Goal: Book appointment/travel/reservation

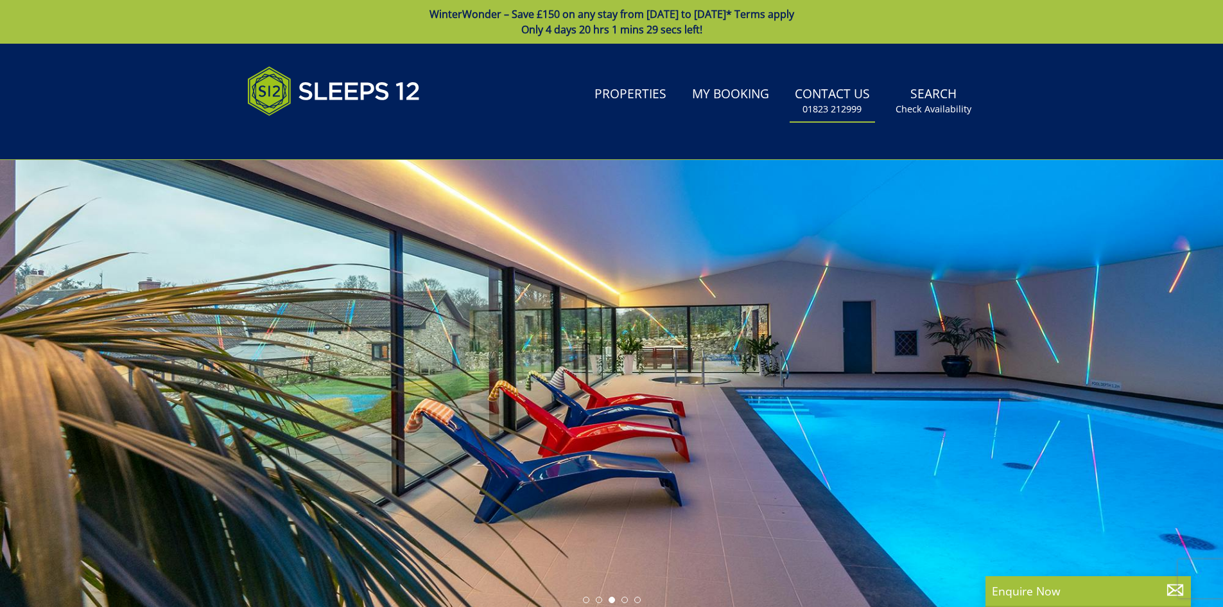
click at [832, 102] on link "Contact Us [PHONE_NUMBER]" at bounding box center [832, 101] width 85 height 42
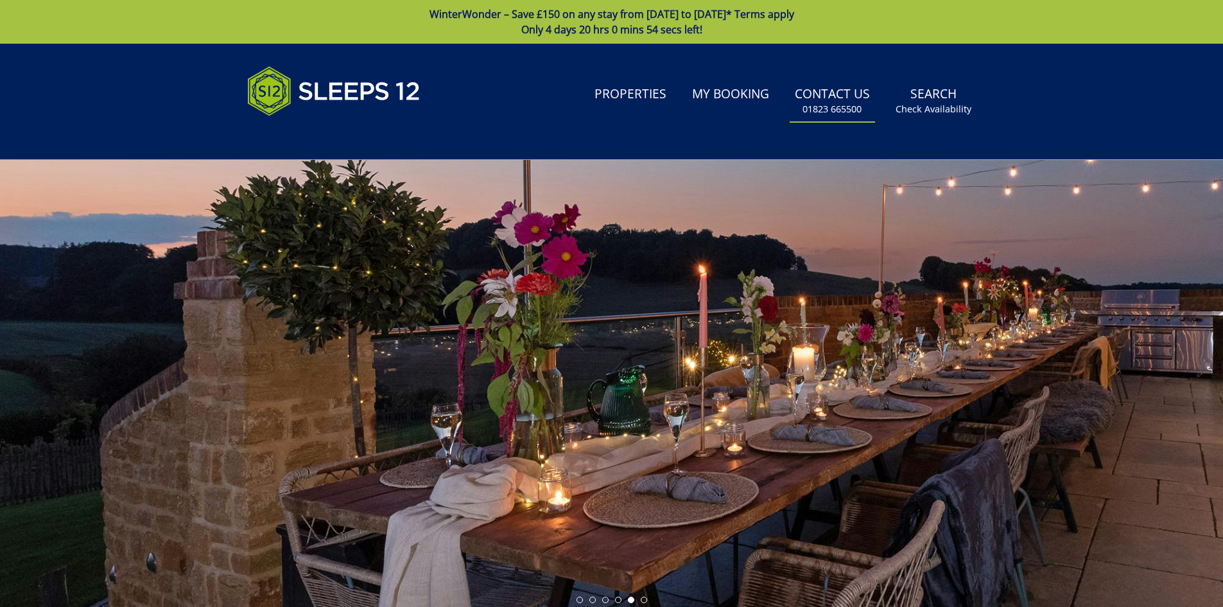
click at [827, 106] on small "01823 665500" at bounding box center [831, 109] width 59 height 13
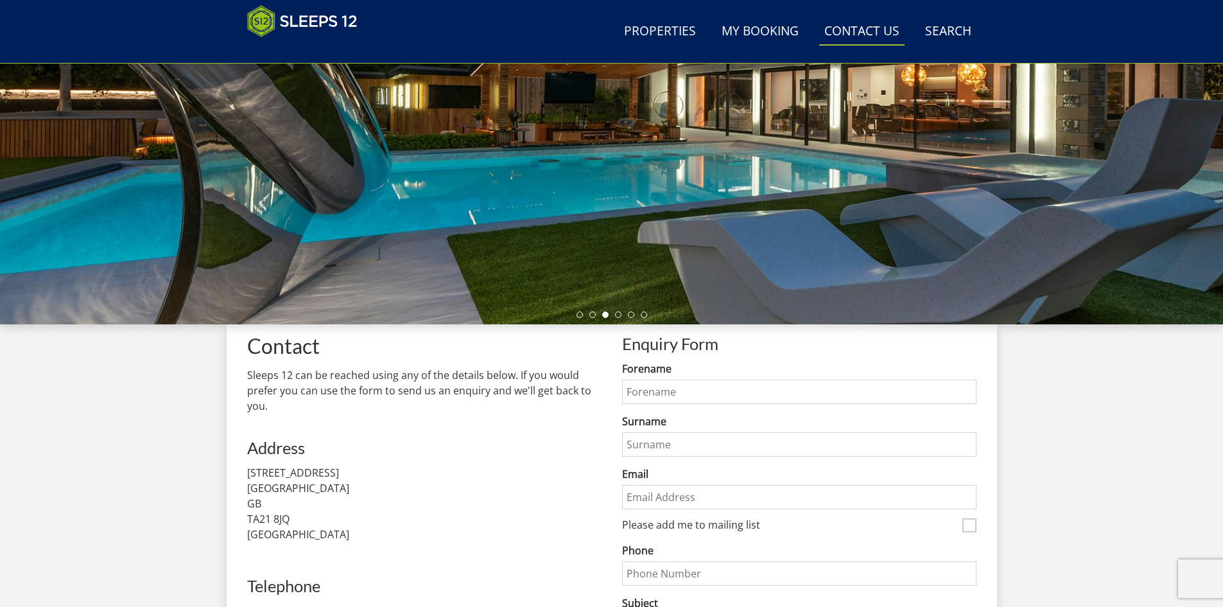
scroll to position [248, 0]
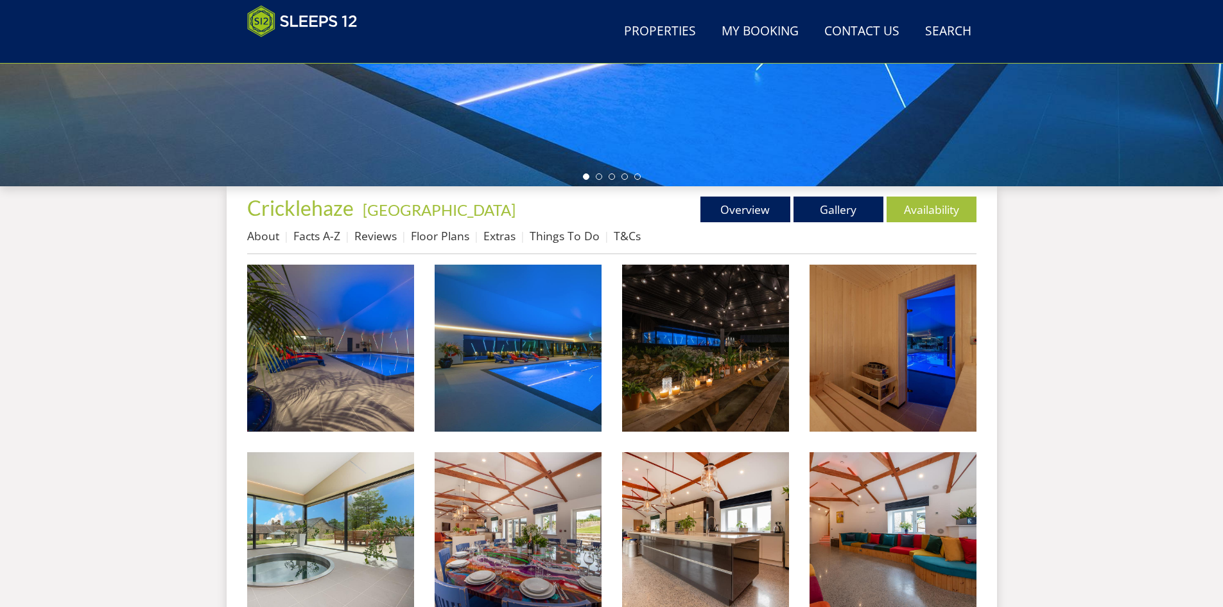
scroll to position [369, 0]
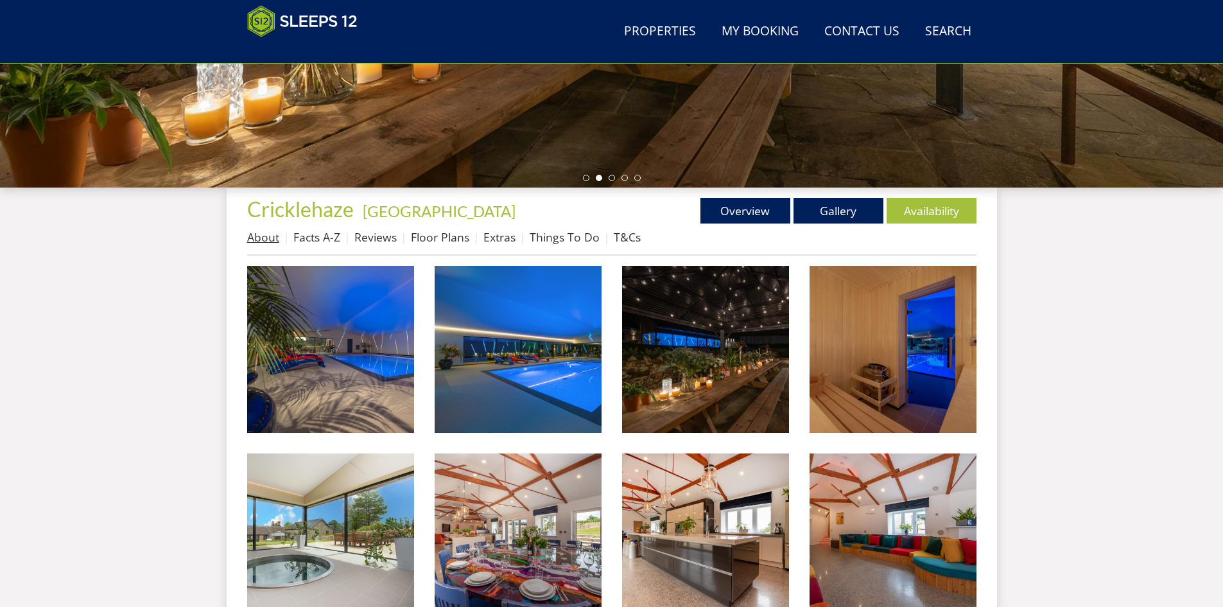
click at [266, 237] on link "About" at bounding box center [263, 236] width 32 height 15
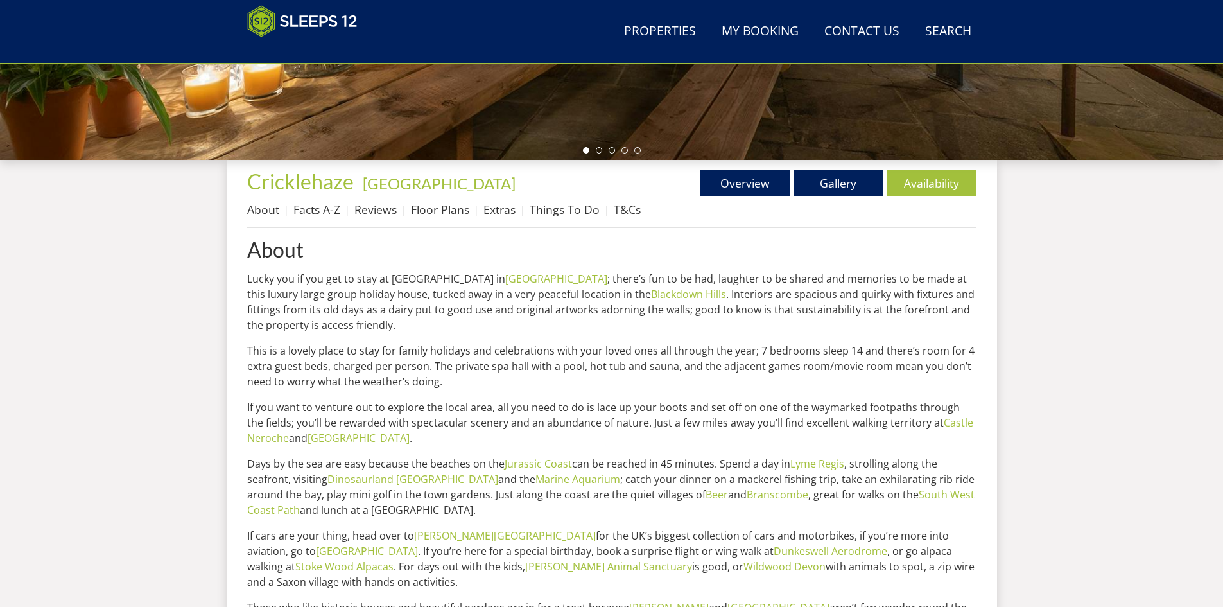
scroll to position [431, 0]
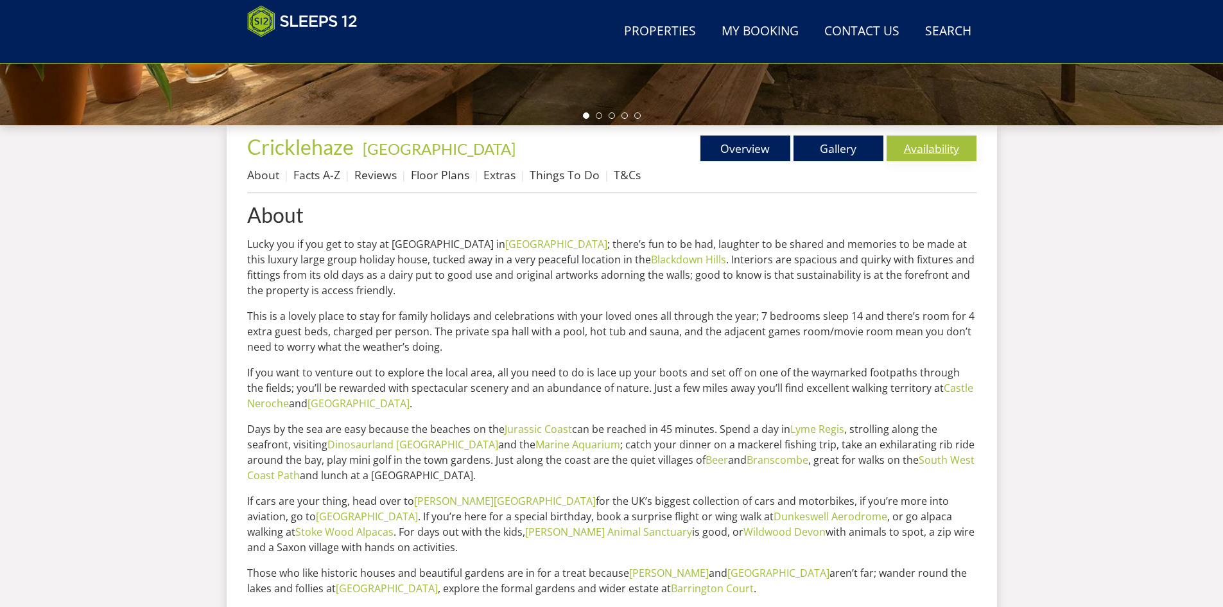
click at [946, 159] on link "Availability" at bounding box center [931, 148] width 90 height 26
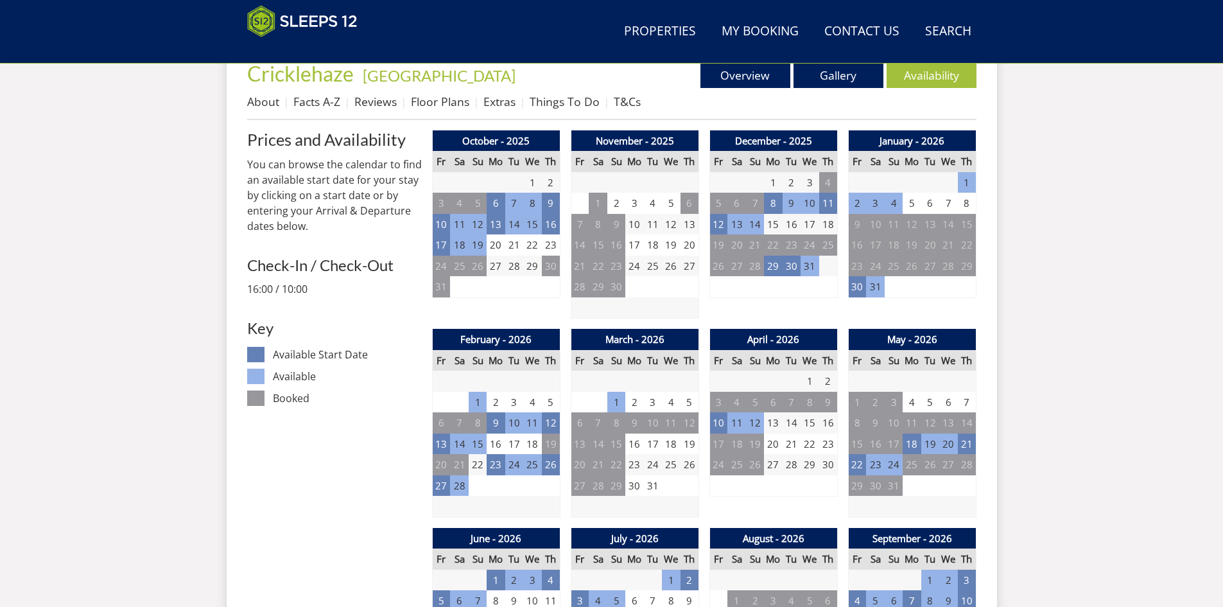
scroll to position [613, 0]
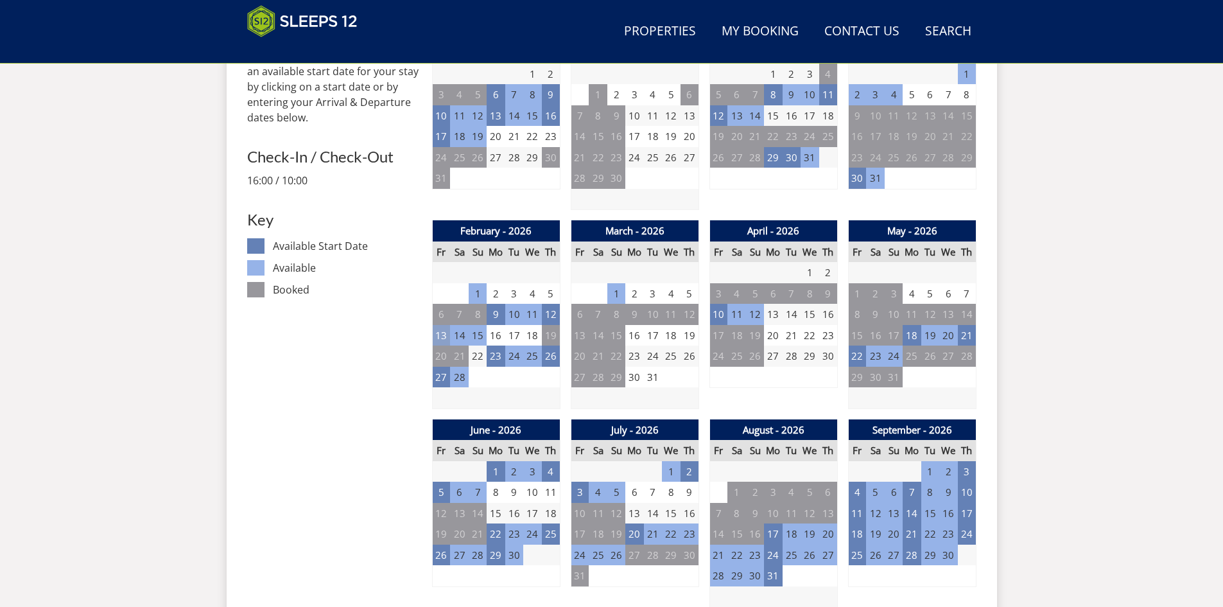
click at [438, 338] on td "13" at bounding box center [441, 335] width 18 height 21
click at [530, 337] on td "18" at bounding box center [532, 335] width 18 height 21
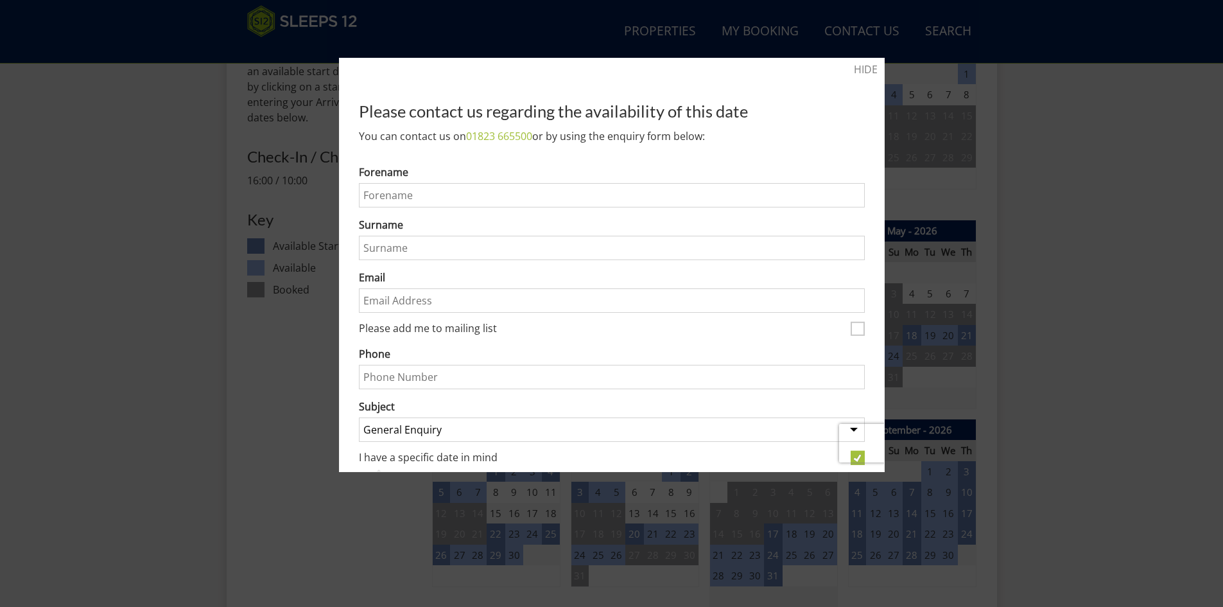
click at [441, 197] on input "Forename" at bounding box center [612, 195] width 506 height 24
type input "Stephen"
type input "Lane"
type input "sl@smg.football"
type input "07730677787"
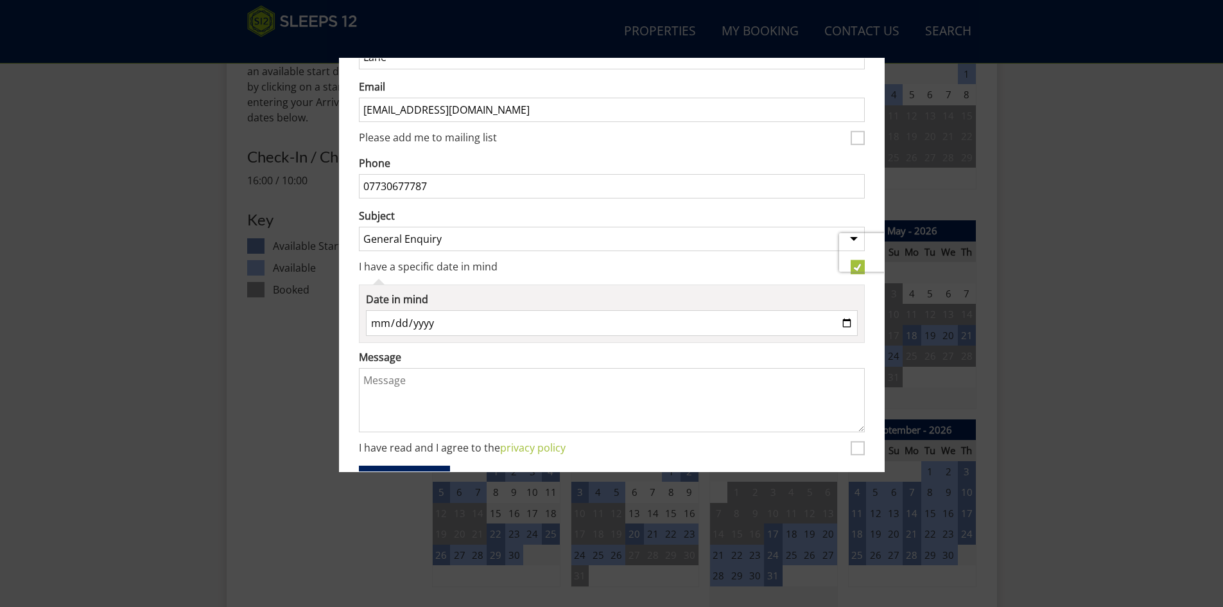
scroll to position [193, 0]
click at [460, 317] on input "1970-08-23" at bounding box center [612, 321] width 492 height 26
click at [836, 318] on input "1970-08-23" at bounding box center [612, 321] width 492 height 26
type input "2026-02-13"
click at [413, 383] on textarea "Message" at bounding box center [612, 398] width 506 height 64
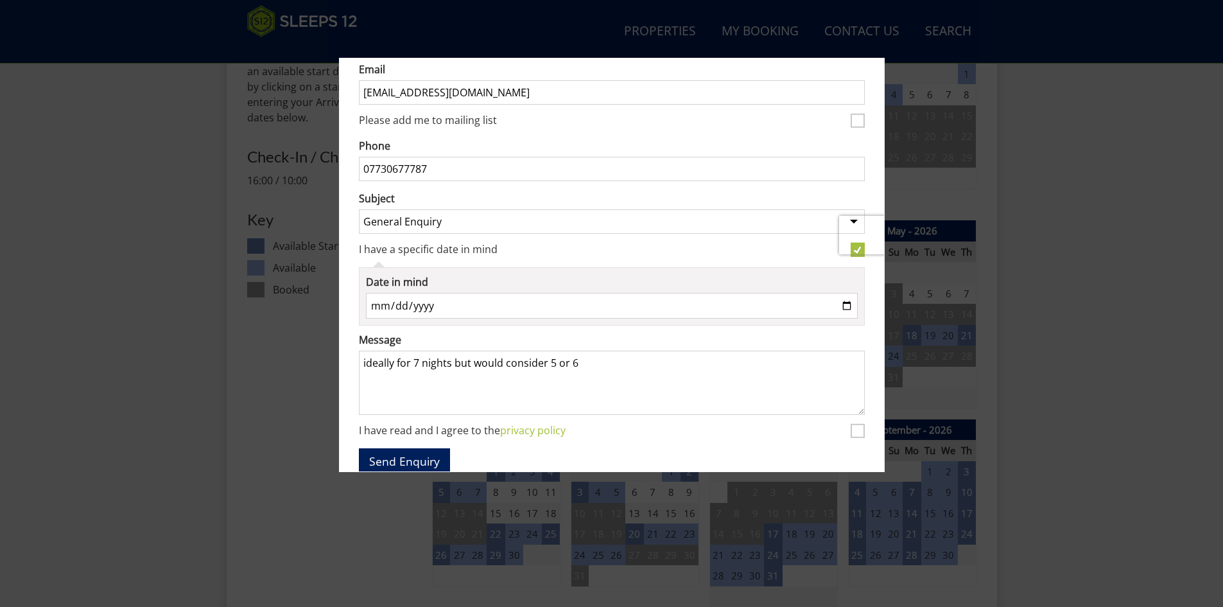
scroll to position [246, 0]
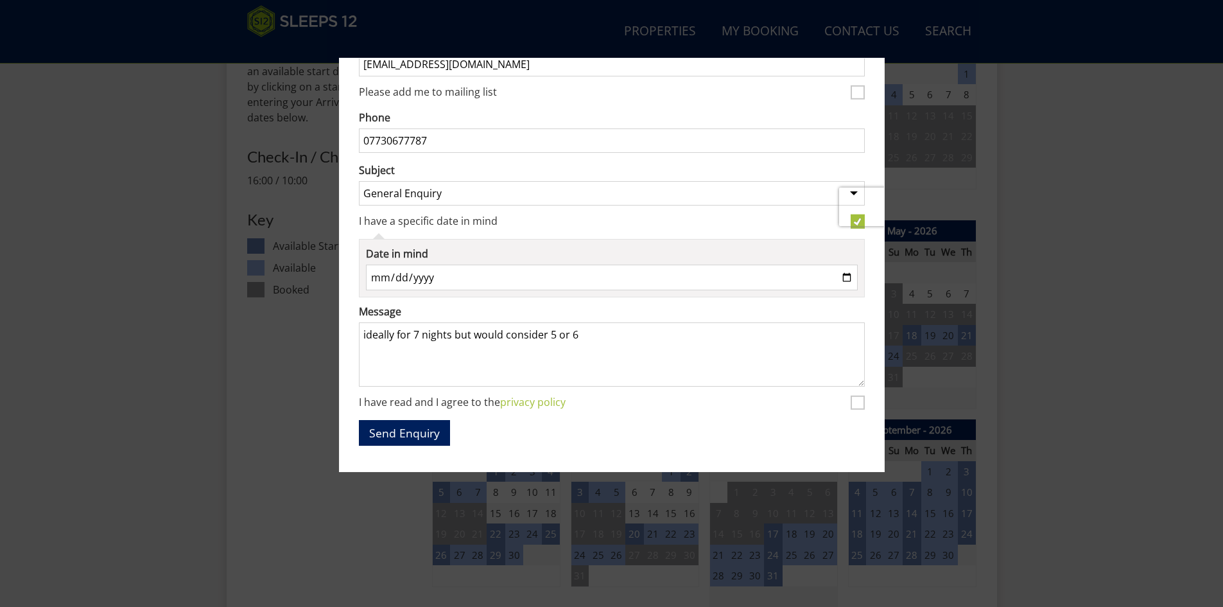
type textarea "ideally for 7 nights but would consider 5 or 6"
click at [839, 396] on div "I have read and I agree to the privacy policy" at bounding box center [612, 403] width 506 height 14
click at [843, 401] on form "Do not fill in this field Forename Stephen Surname Lane Email sl@smg.football P…" at bounding box center [612, 186] width 506 height 517
click at [851, 397] on input "I have read and I agree to the privacy policy" at bounding box center [858, 402] width 14 height 14
checkbox input "true"
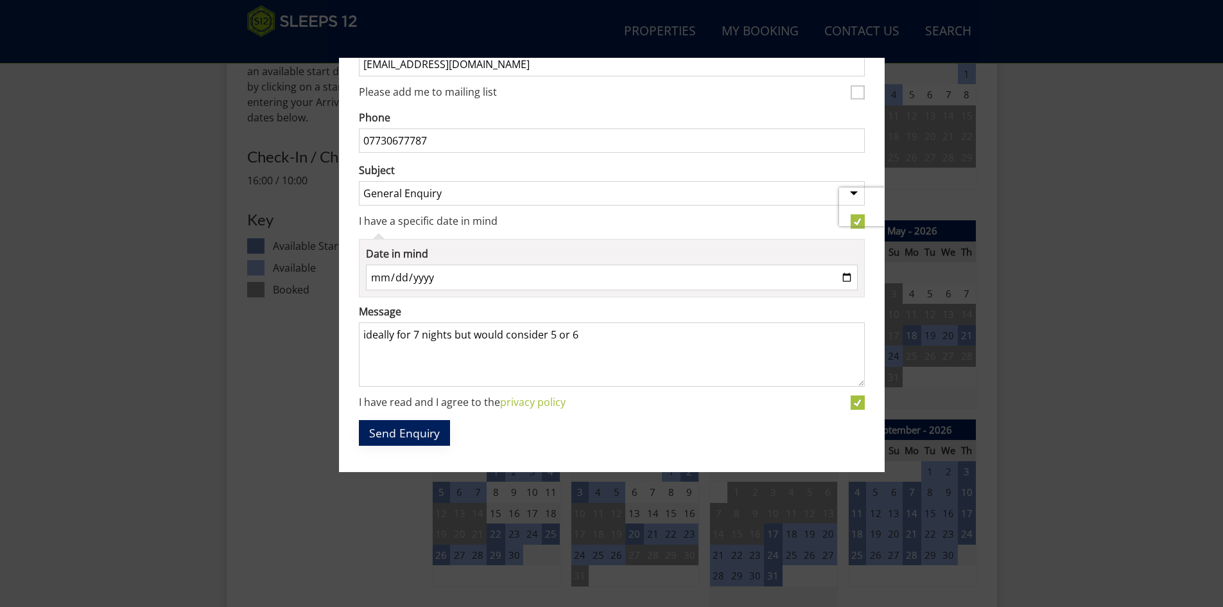
click at [394, 422] on button "Send Enquiry" at bounding box center [404, 432] width 91 height 25
click at [261, 397] on div at bounding box center [611, 303] width 1223 height 607
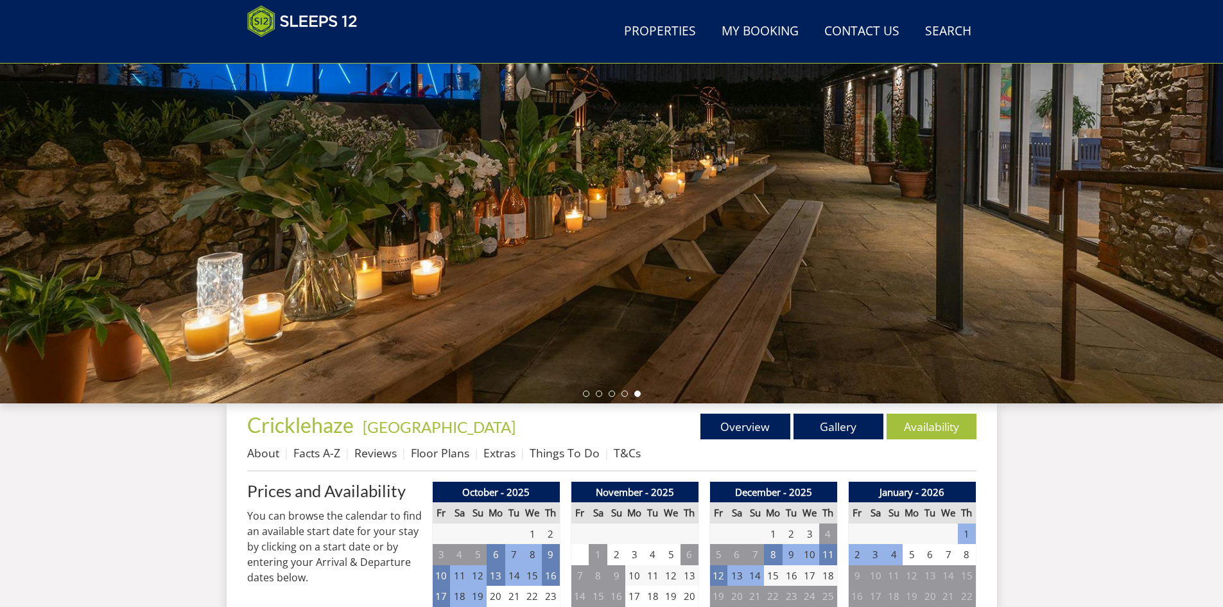
scroll to position [143, 0]
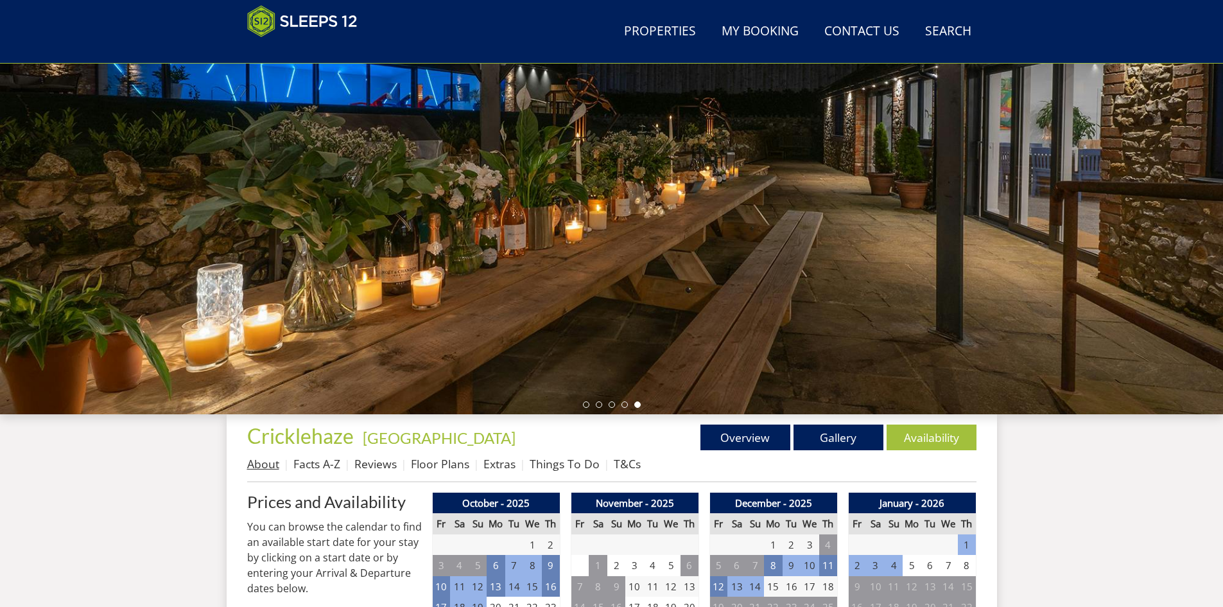
click at [254, 467] on link "About" at bounding box center [263, 463] width 32 height 15
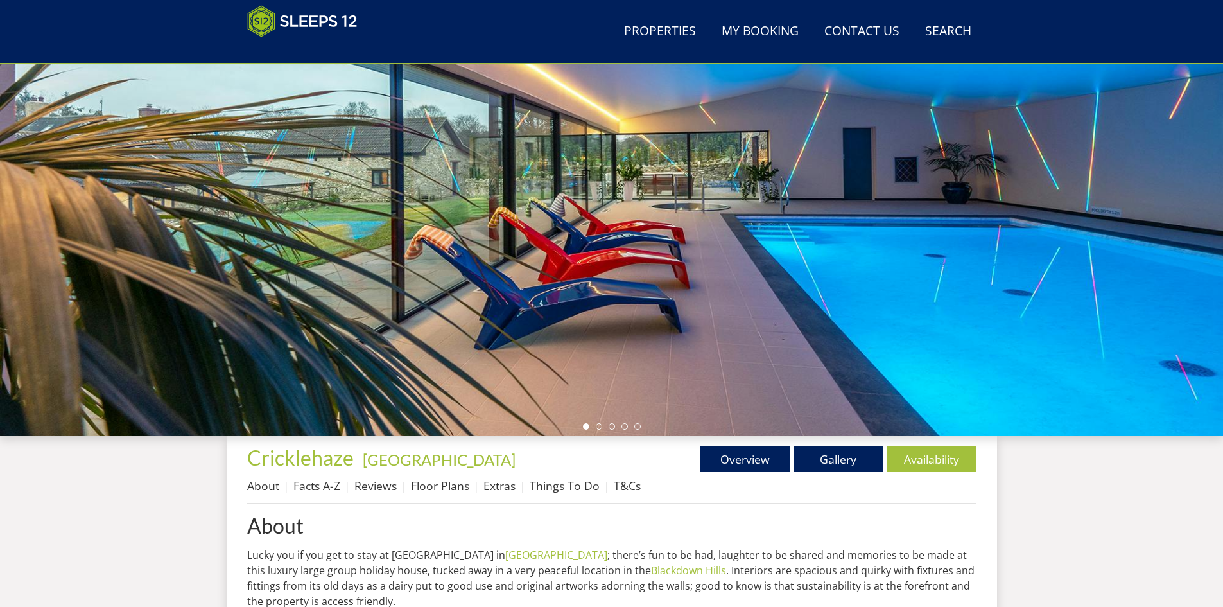
scroll to position [119, 0]
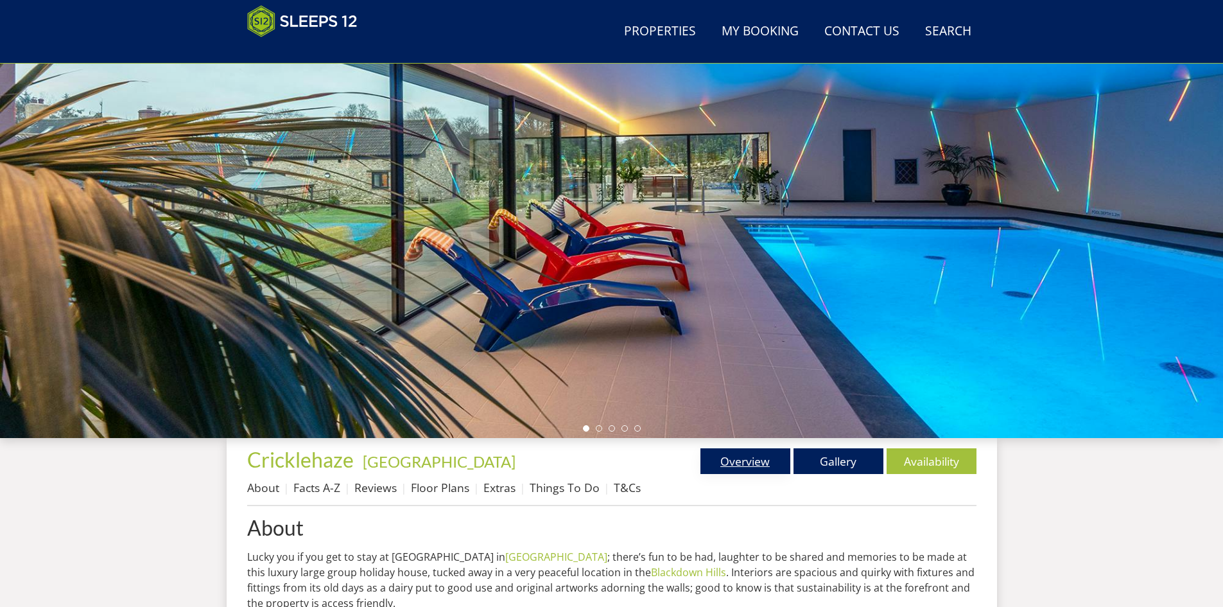
click at [739, 458] on link "Overview" at bounding box center [745, 461] width 90 height 26
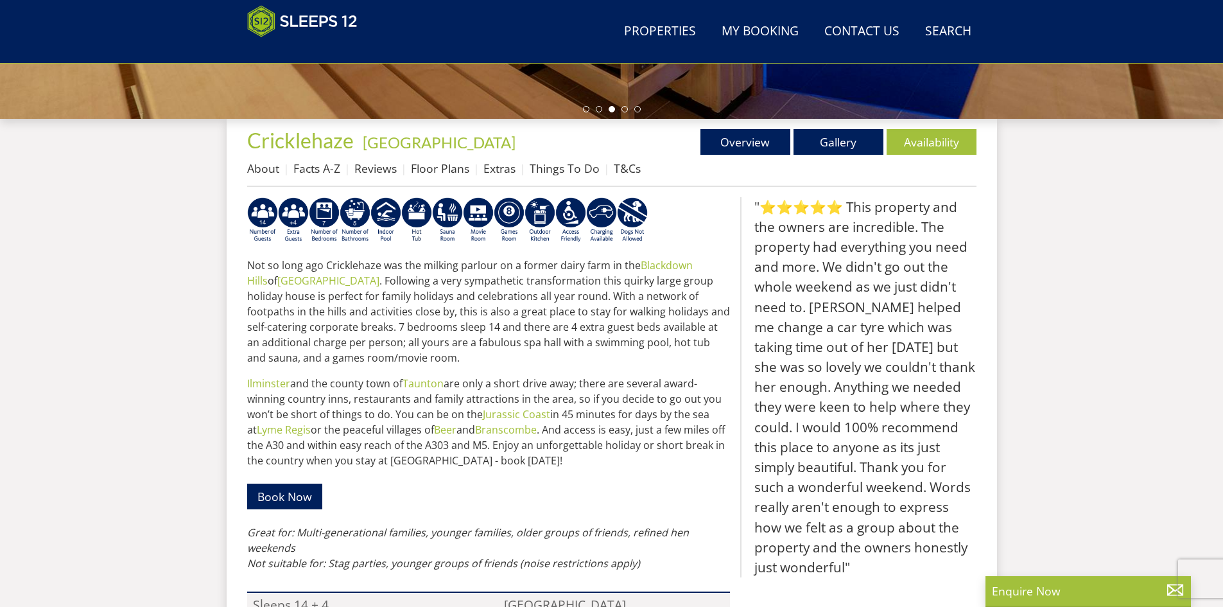
scroll to position [440, 0]
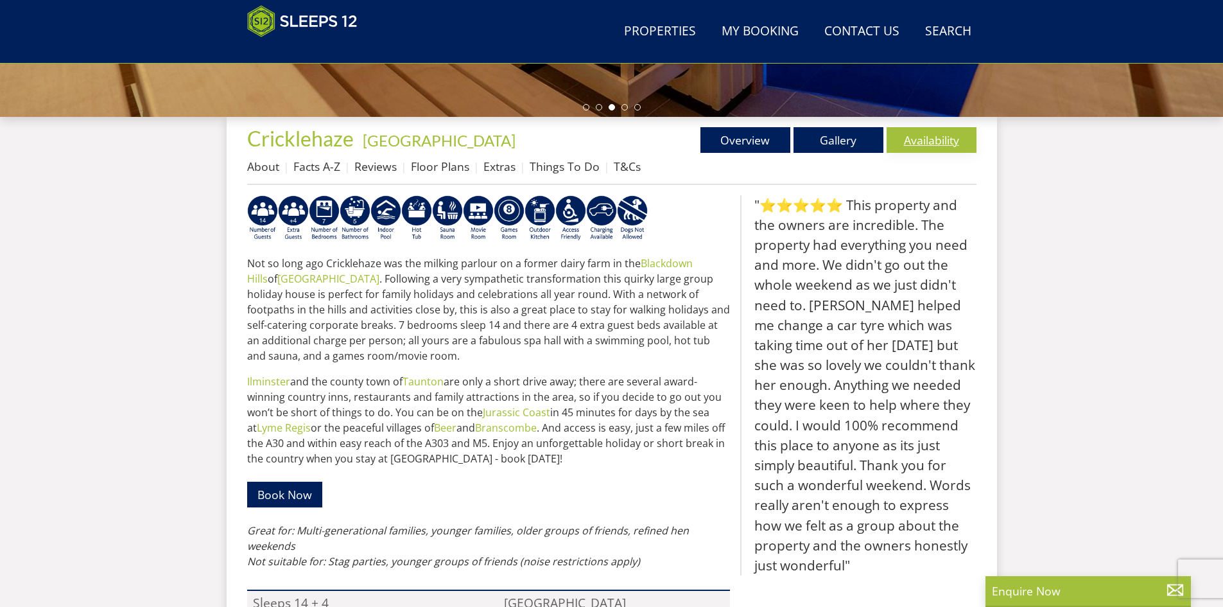
click at [912, 149] on link "Availability" at bounding box center [931, 140] width 90 height 26
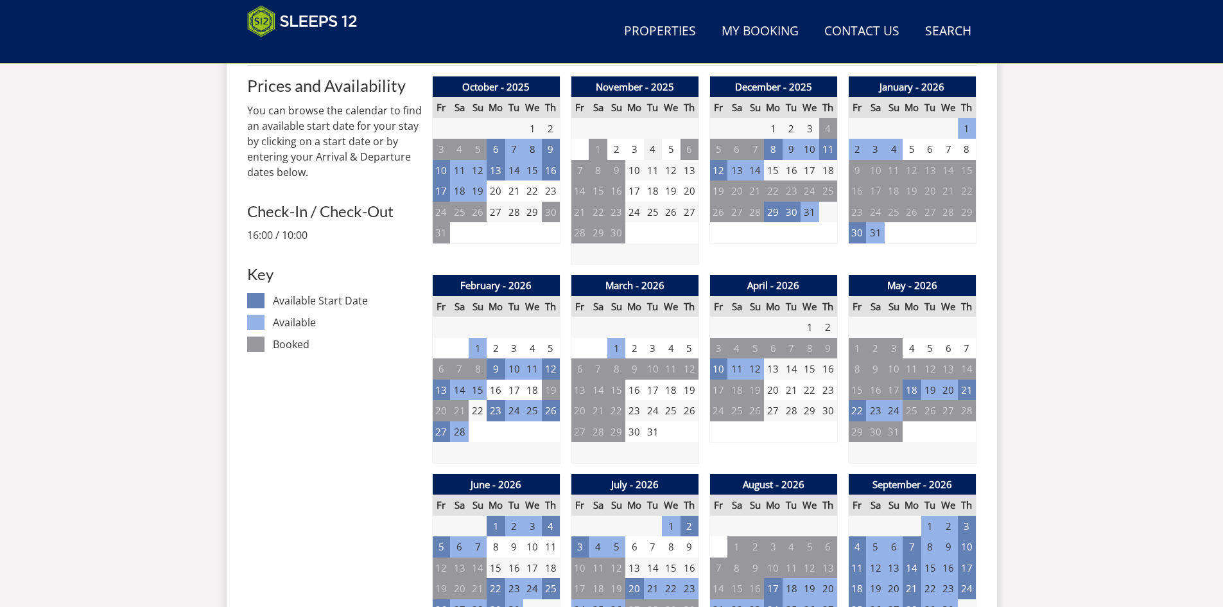
scroll to position [572, 0]
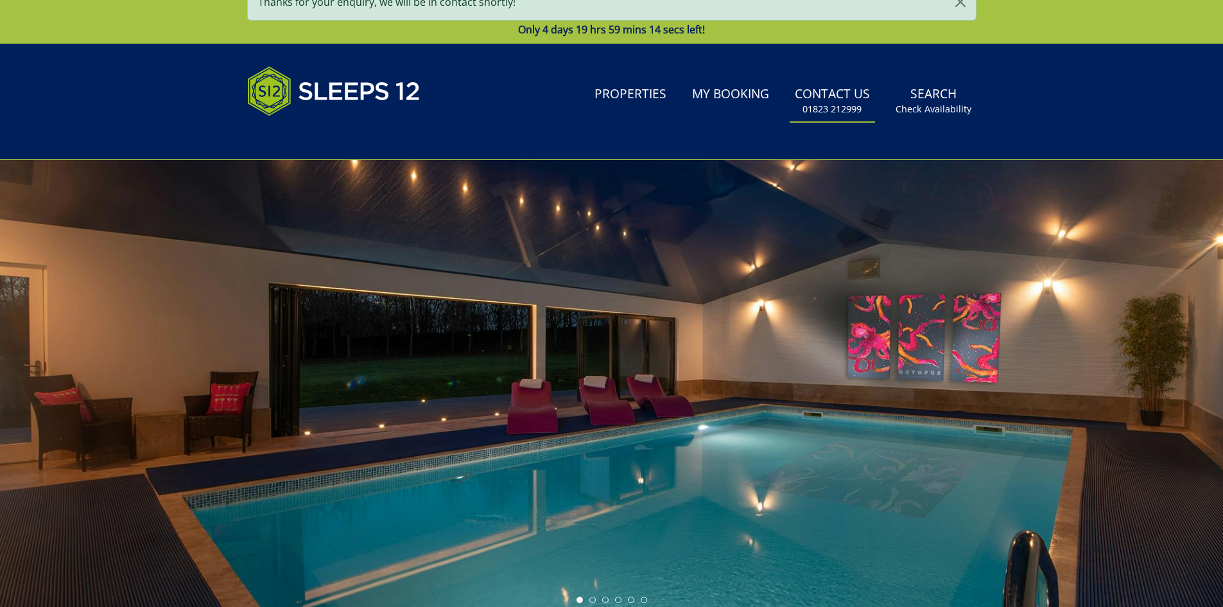
click at [833, 111] on small "01823 212999" at bounding box center [831, 109] width 59 height 13
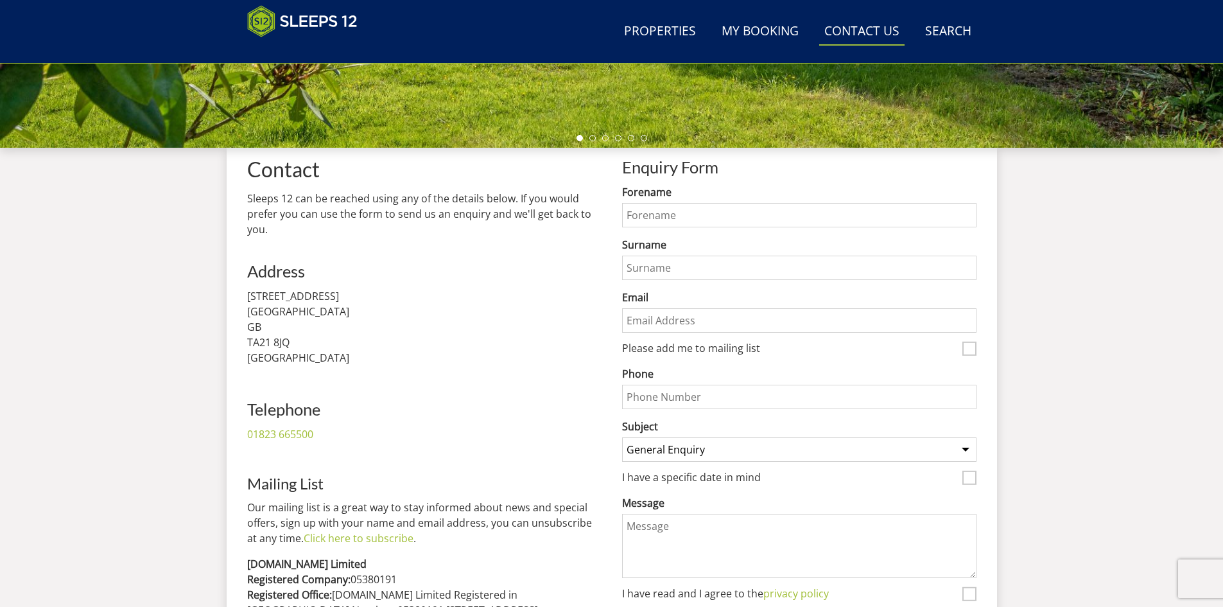
scroll to position [526, 0]
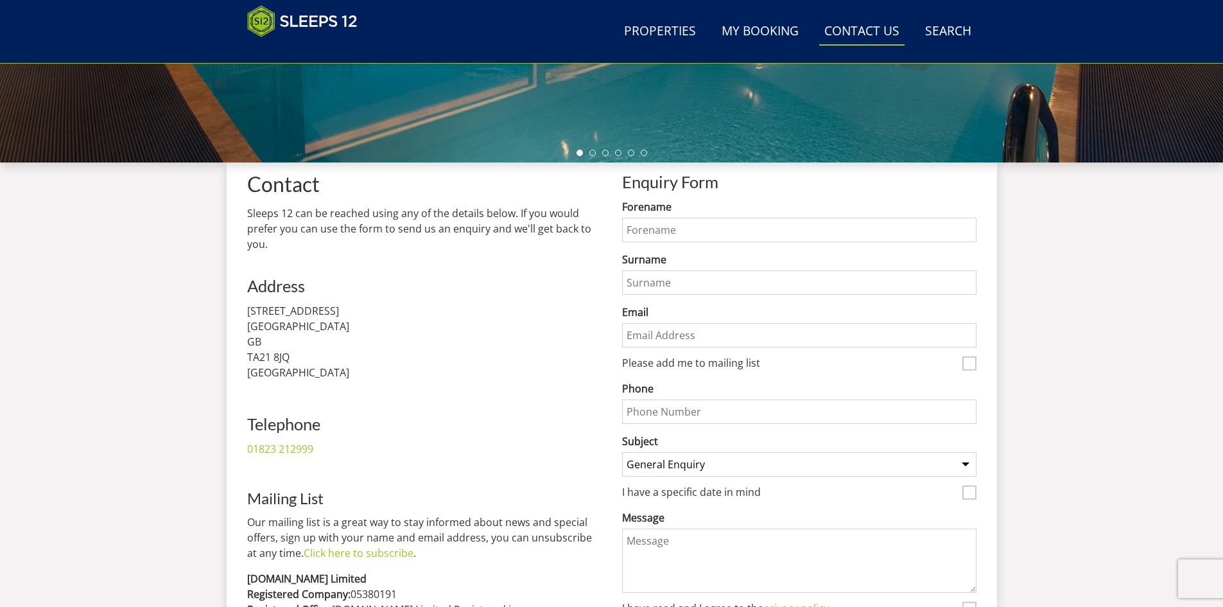
scroll to position [397, 0]
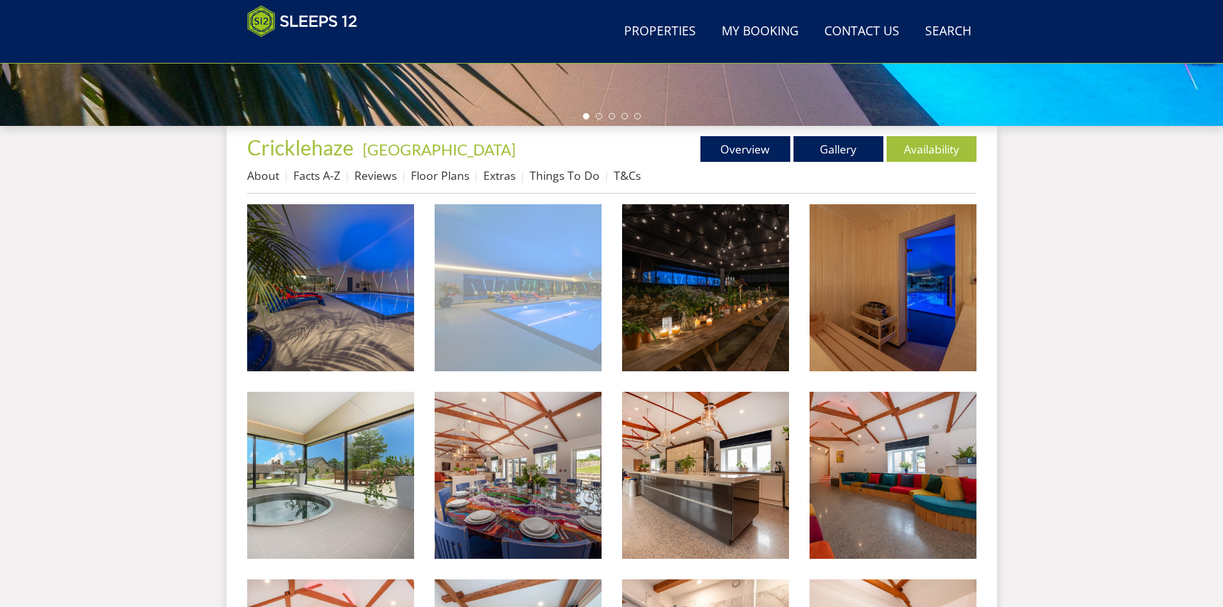
scroll to position [433, 0]
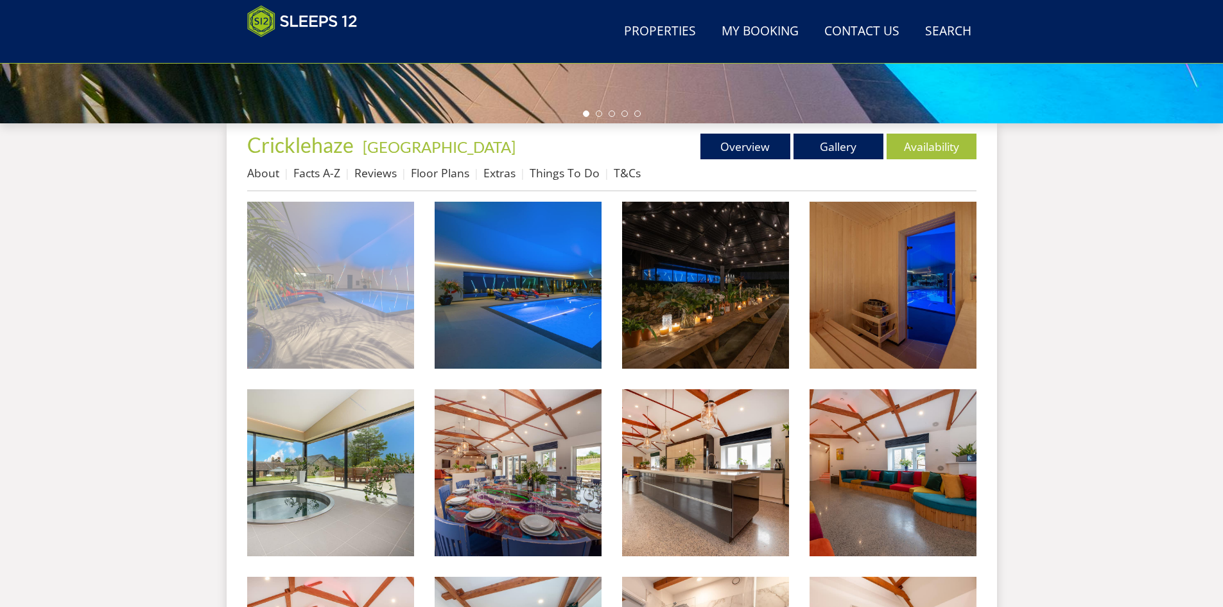
click at [394, 286] on img at bounding box center [330, 285] width 167 height 167
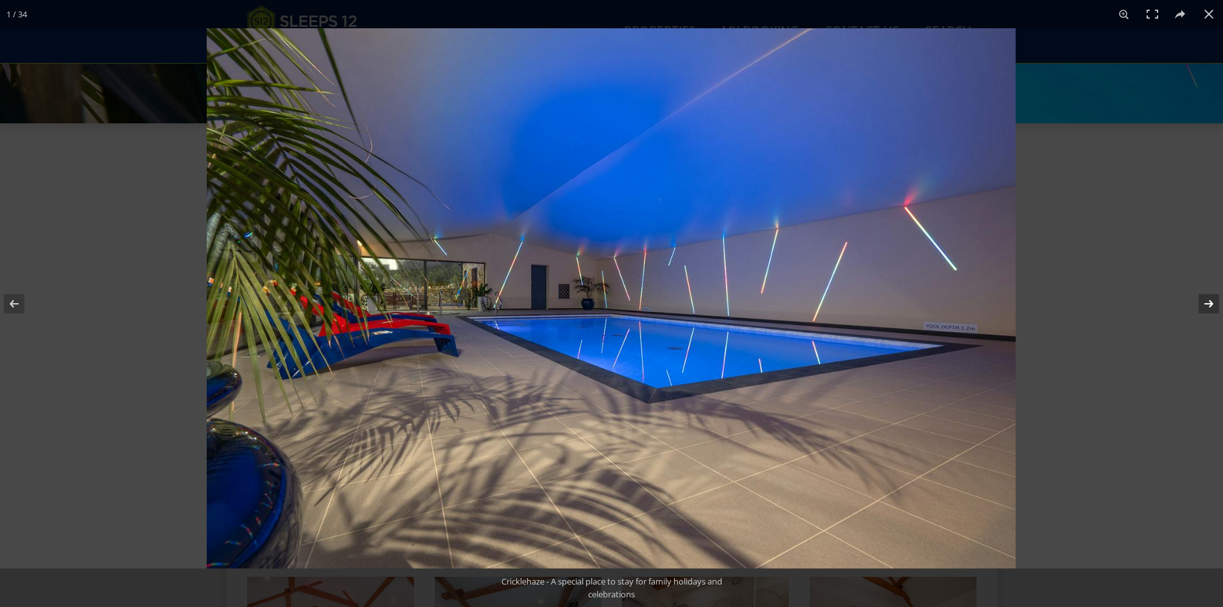
click at [1207, 300] on button at bounding box center [1200, 304] width 45 height 64
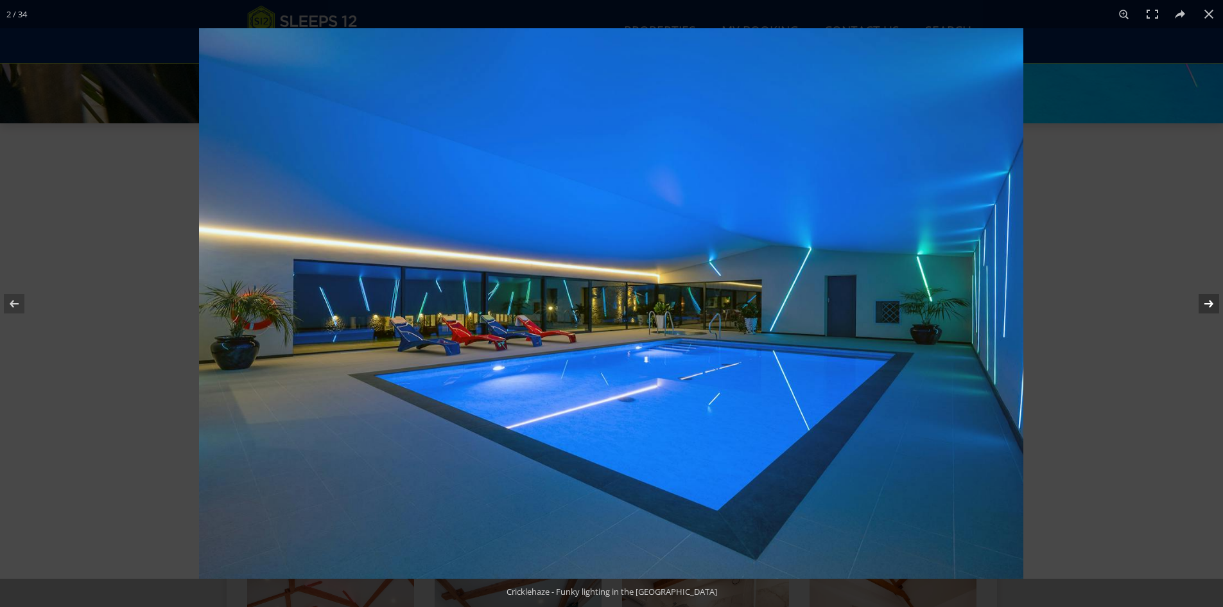
click at [1207, 300] on button at bounding box center [1200, 304] width 45 height 64
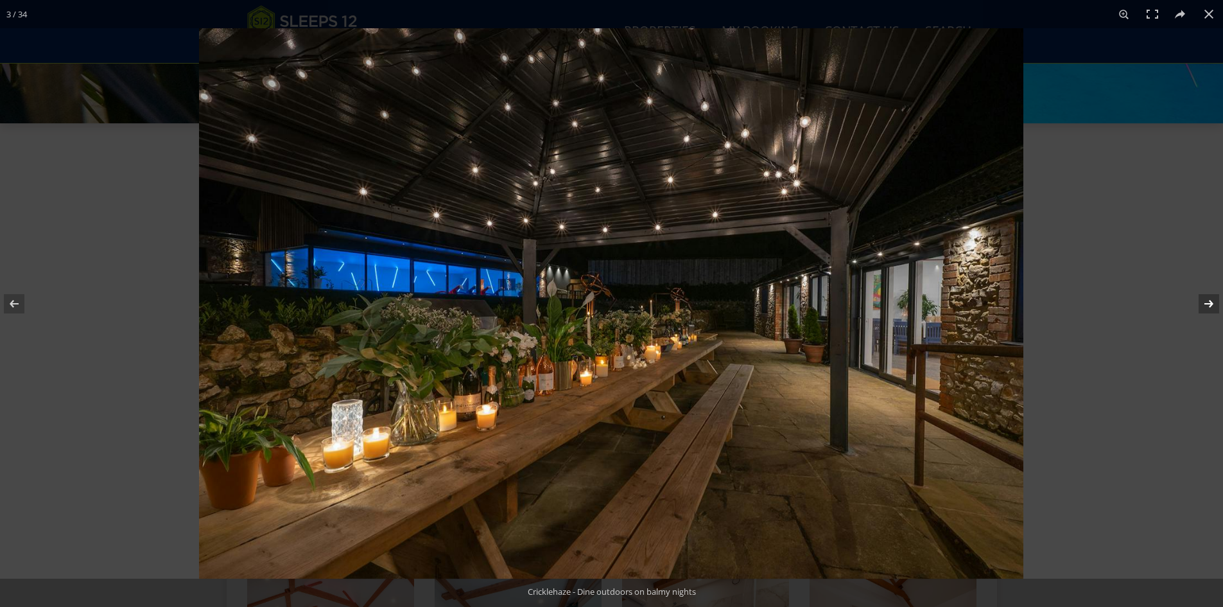
click at [1207, 300] on button at bounding box center [1200, 304] width 45 height 64
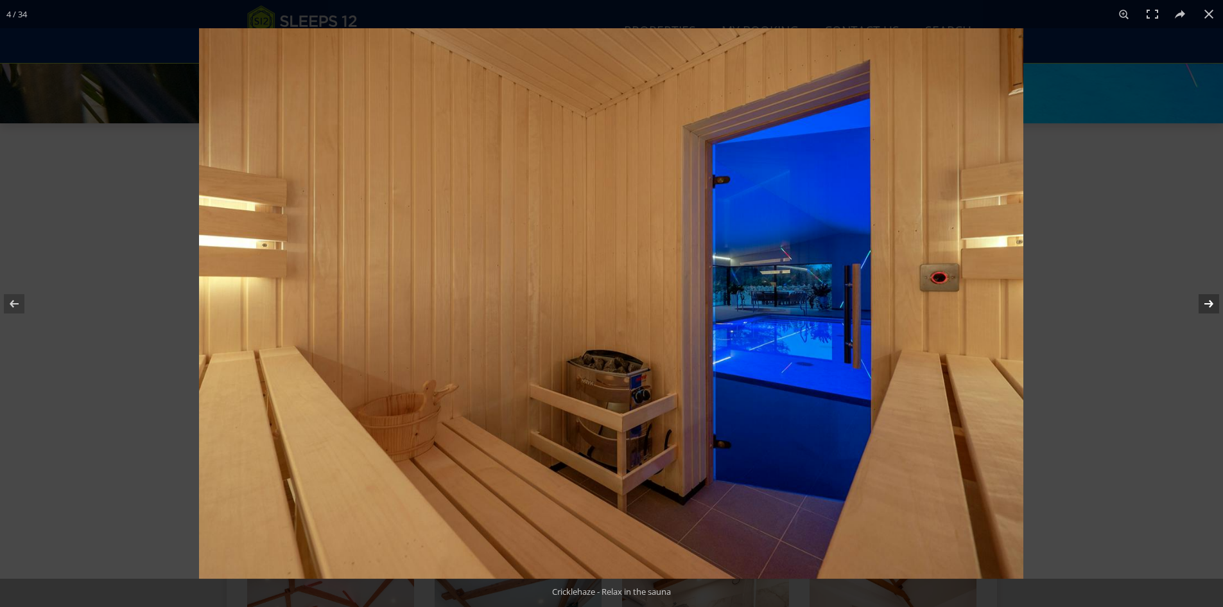
click at [1207, 300] on button at bounding box center [1200, 304] width 45 height 64
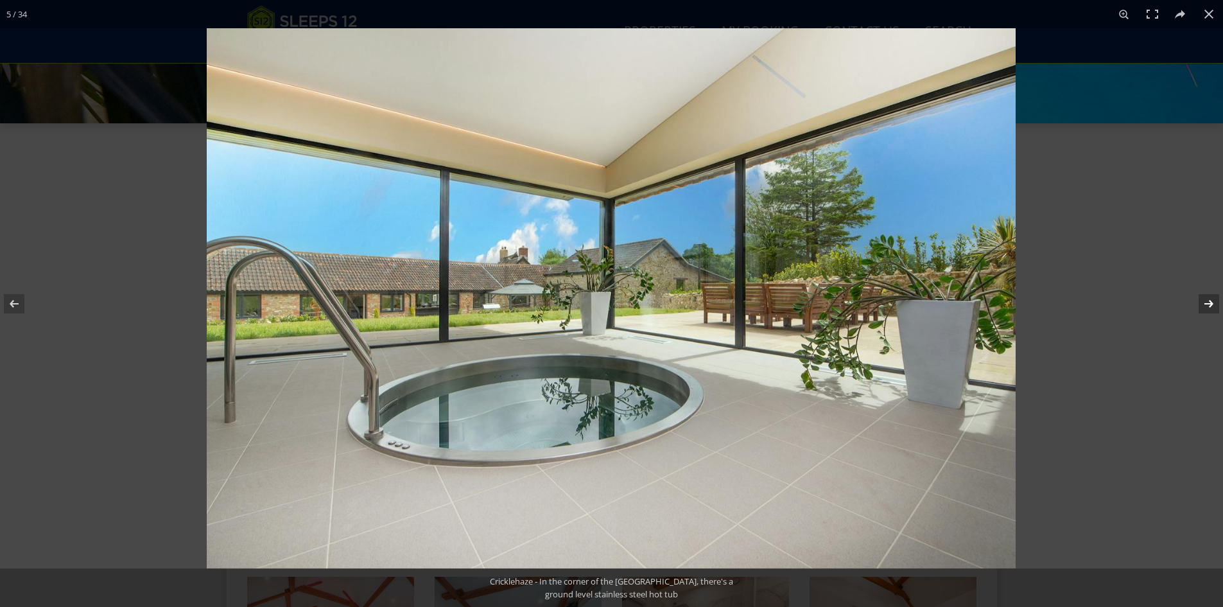
click at [1207, 300] on button at bounding box center [1200, 304] width 45 height 64
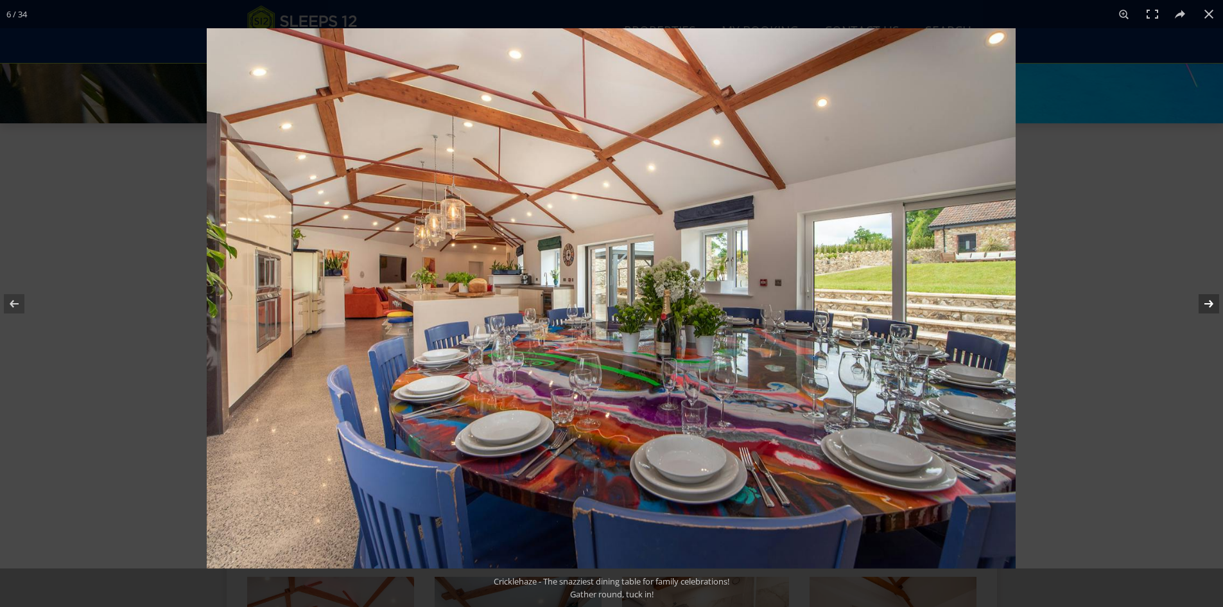
click at [1207, 300] on button at bounding box center [1200, 304] width 45 height 64
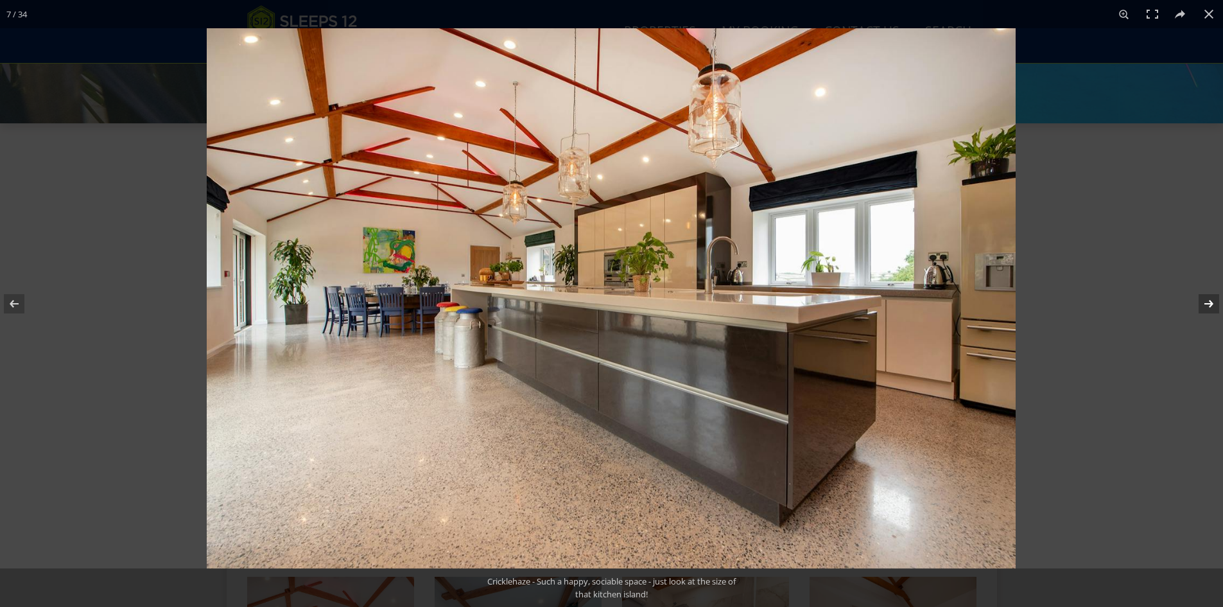
click at [1207, 300] on button at bounding box center [1200, 304] width 45 height 64
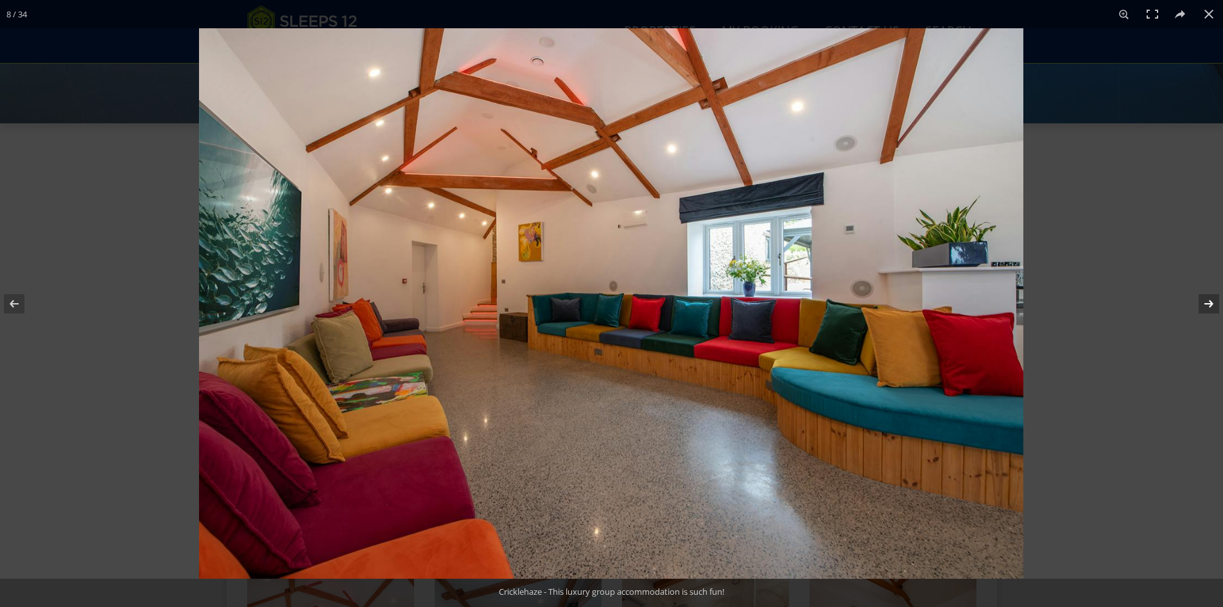
click at [1207, 300] on button at bounding box center [1200, 304] width 45 height 64
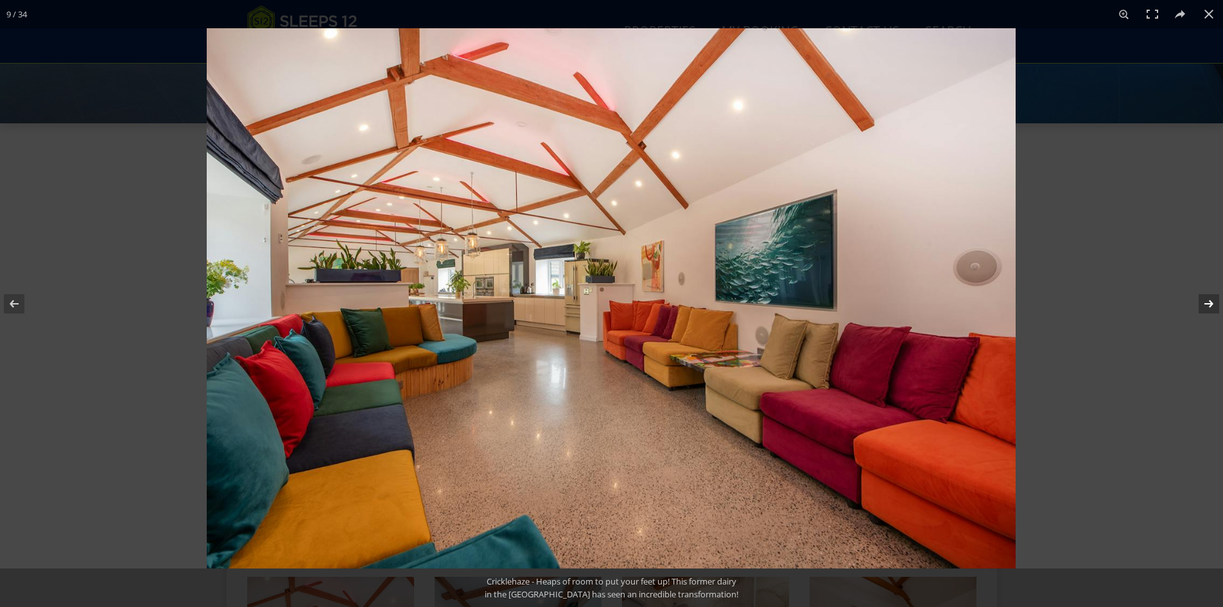
click at [1207, 300] on button at bounding box center [1200, 304] width 45 height 64
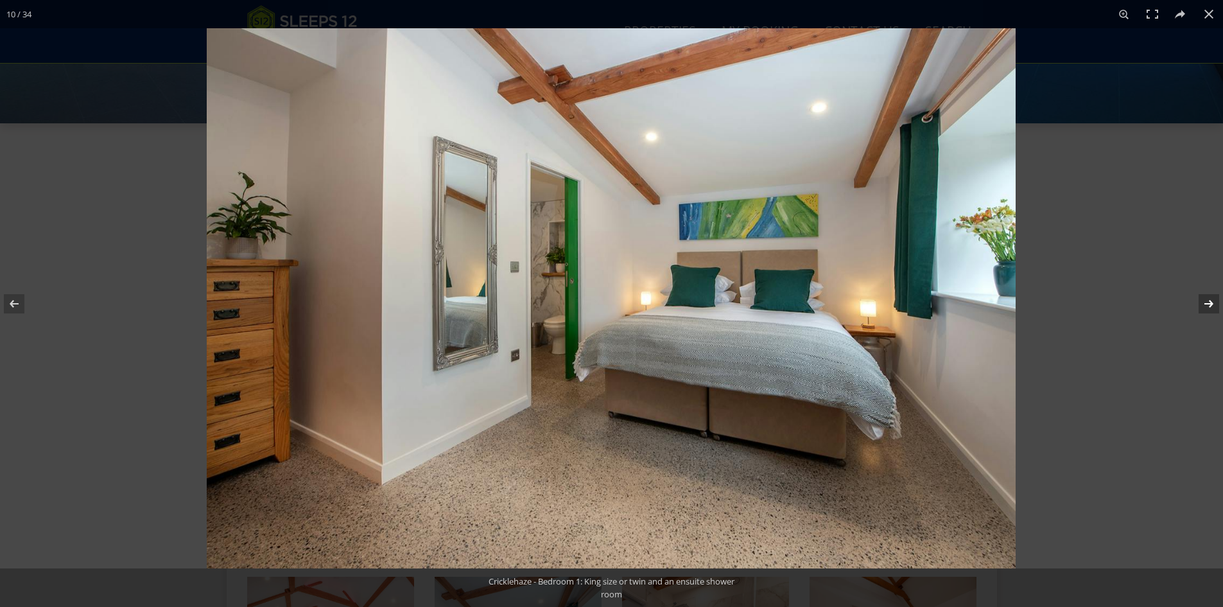
click at [1207, 300] on button at bounding box center [1200, 304] width 45 height 64
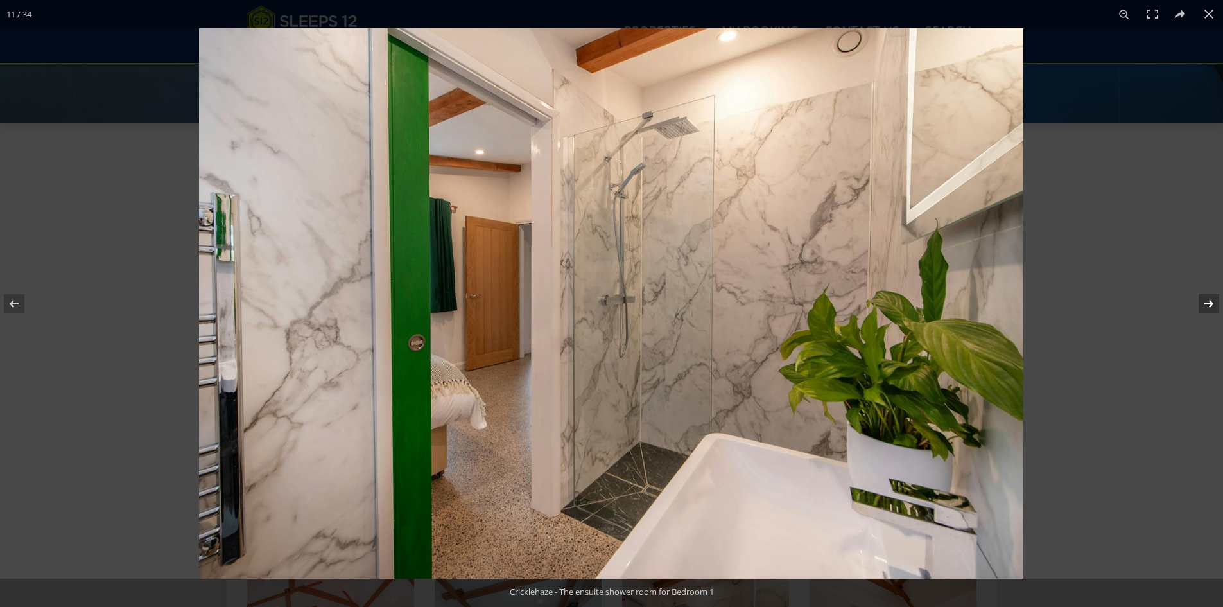
click at [1207, 300] on button at bounding box center [1200, 304] width 45 height 64
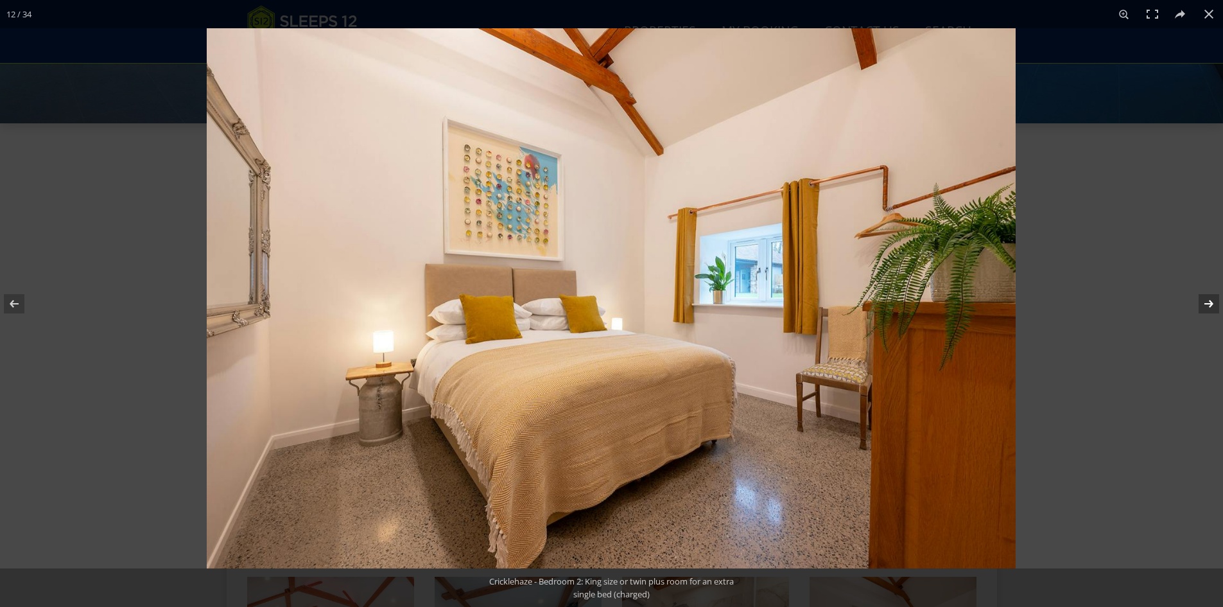
click at [1207, 300] on button at bounding box center [1200, 304] width 45 height 64
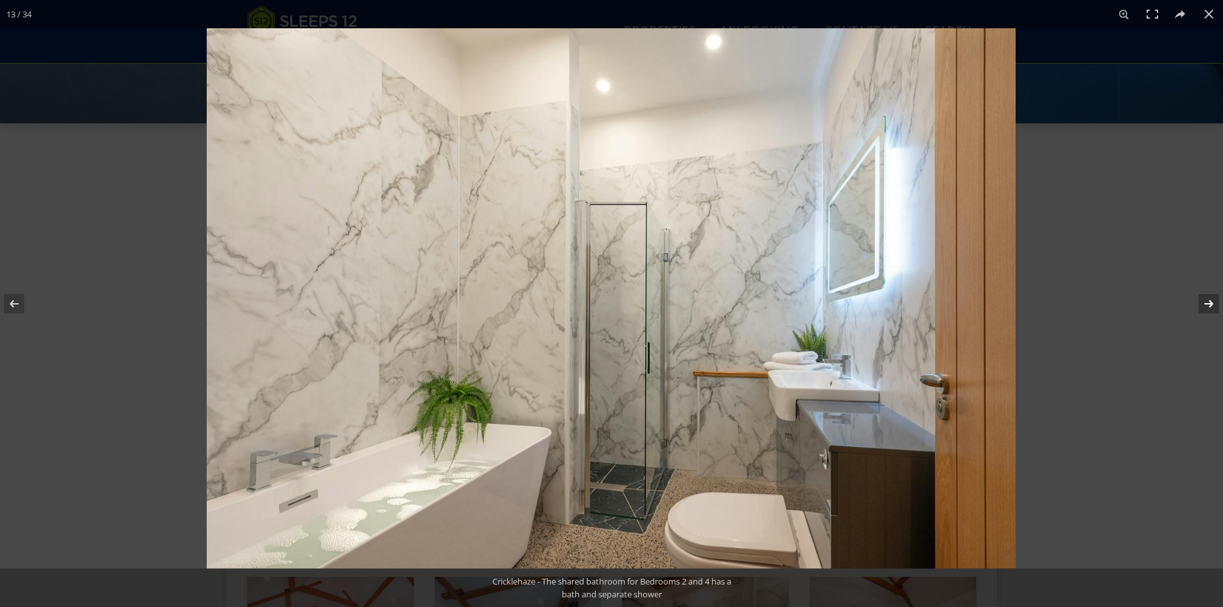
click at [1207, 300] on button at bounding box center [1200, 304] width 45 height 64
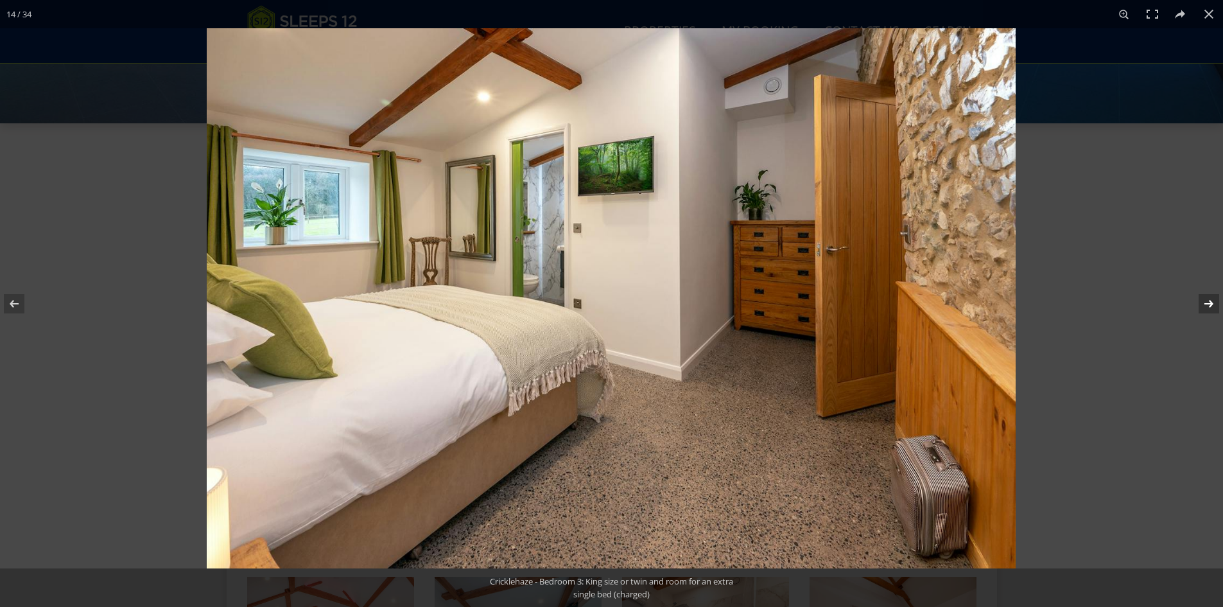
click at [1207, 300] on button at bounding box center [1200, 304] width 45 height 64
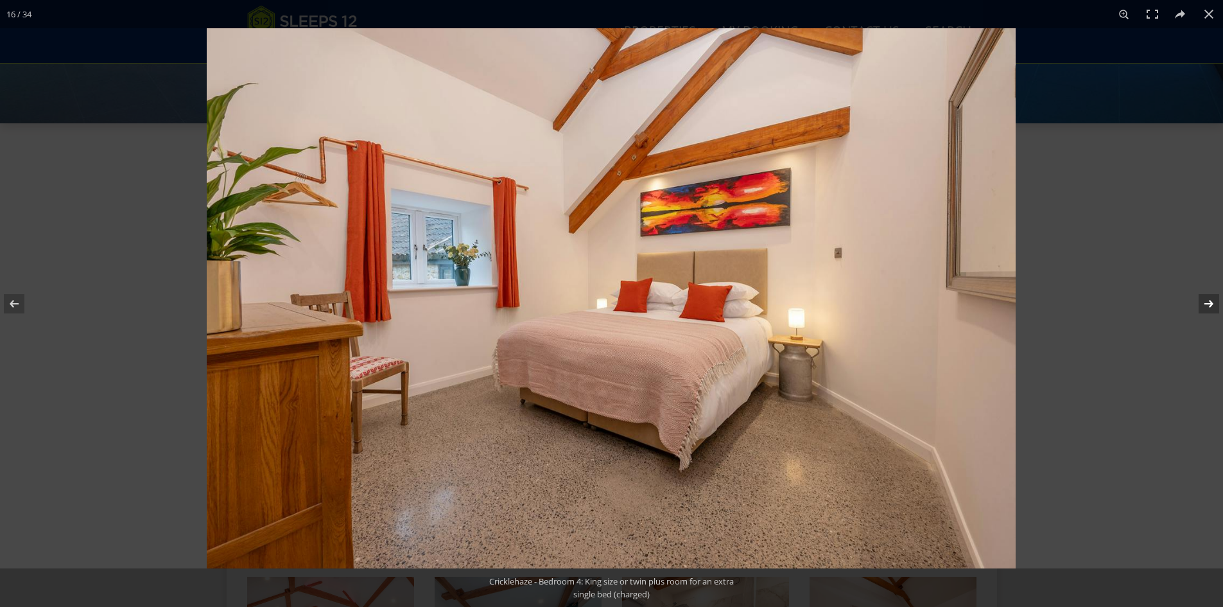
click at [1207, 300] on button at bounding box center [1200, 304] width 45 height 64
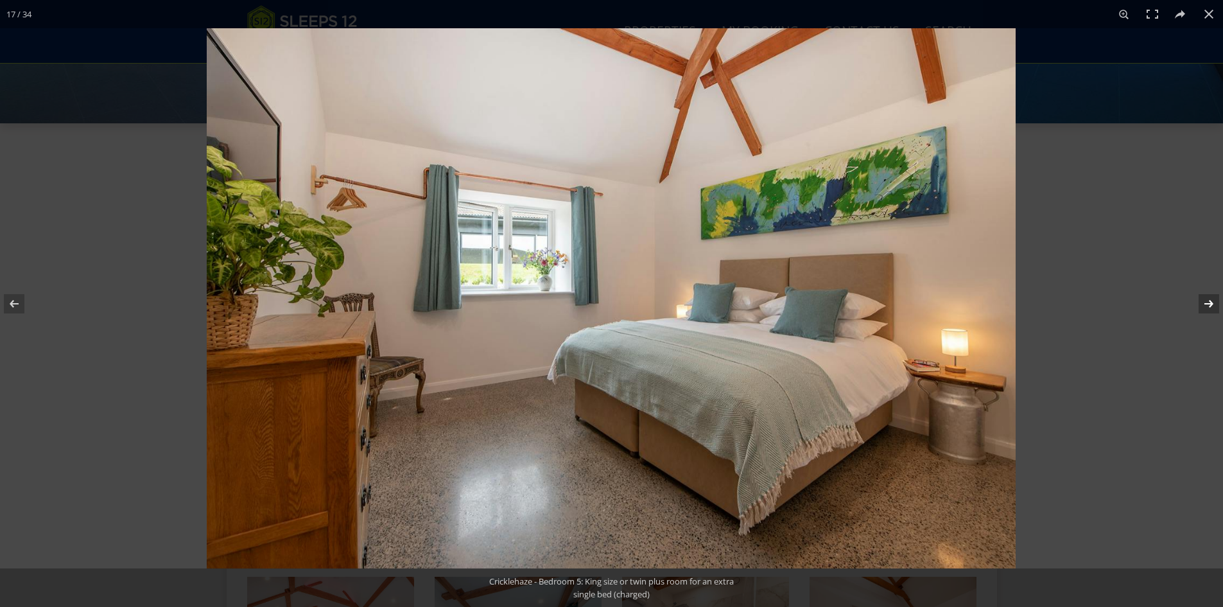
click at [1207, 300] on button at bounding box center [1200, 304] width 45 height 64
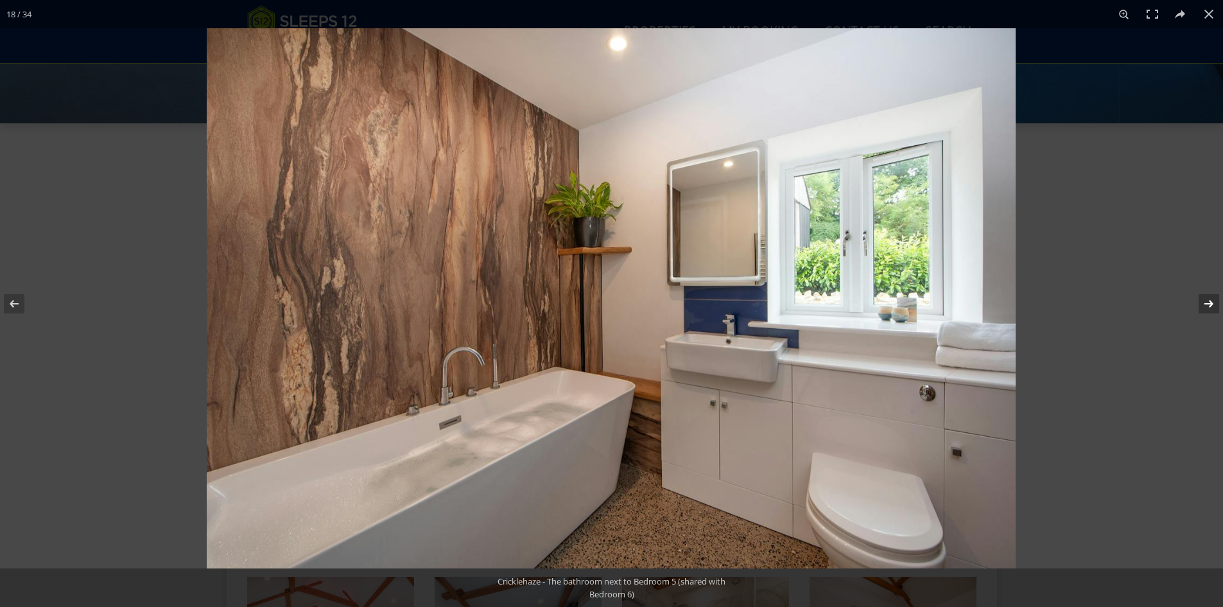
click at [1207, 300] on button at bounding box center [1200, 304] width 45 height 64
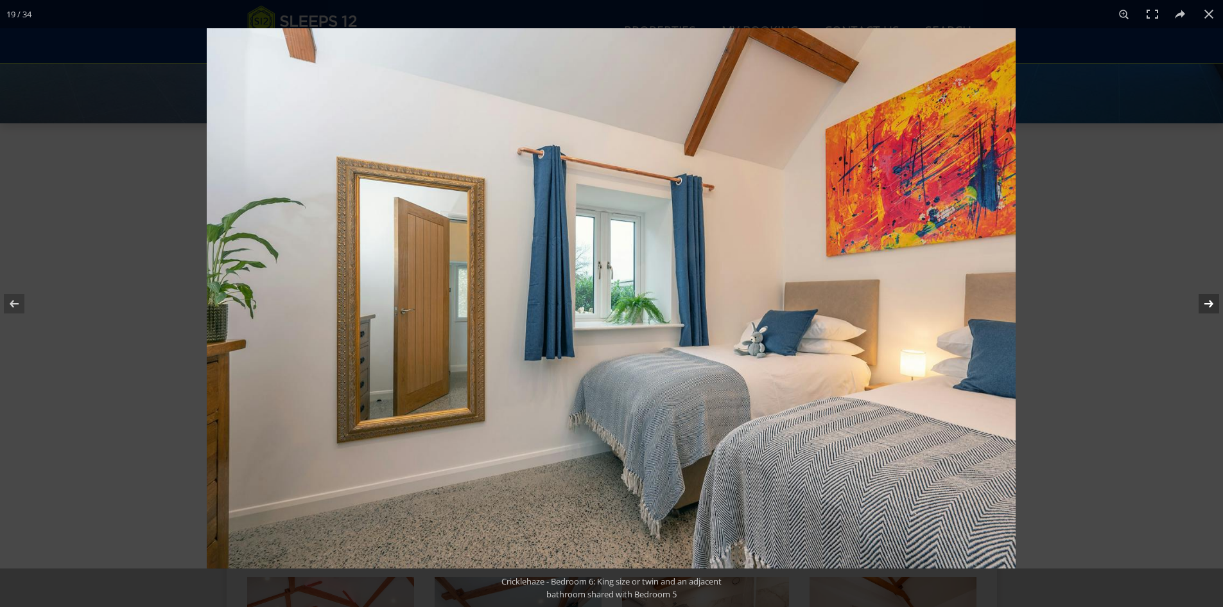
click at [1207, 300] on button at bounding box center [1200, 304] width 45 height 64
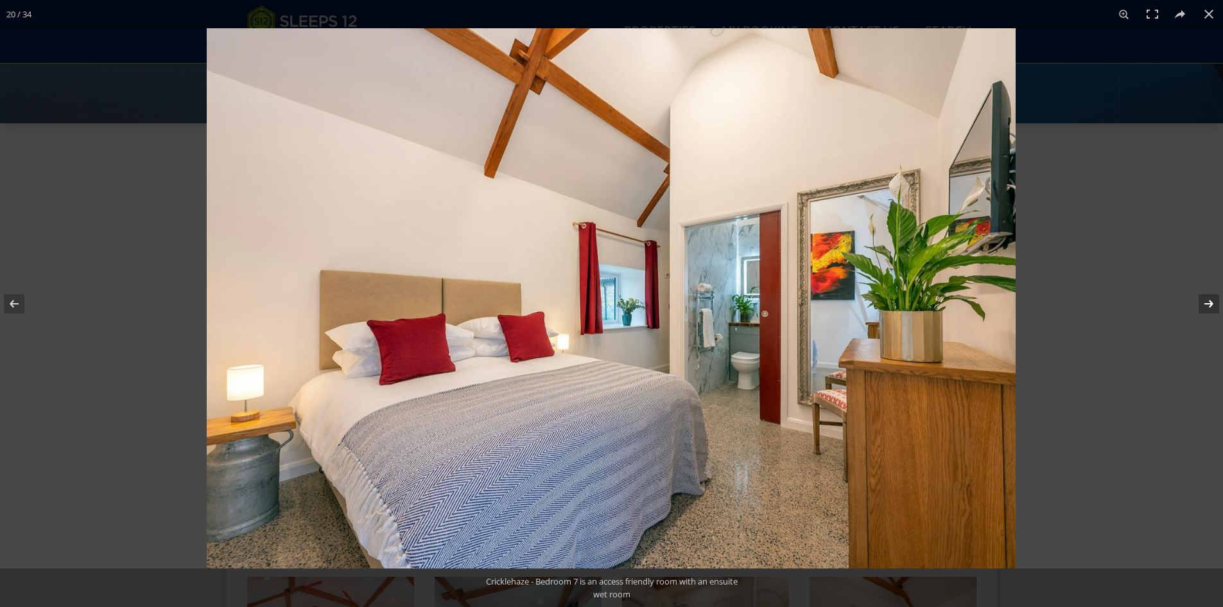
click at [1207, 300] on button at bounding box center [1200, 304] width 45 height 64
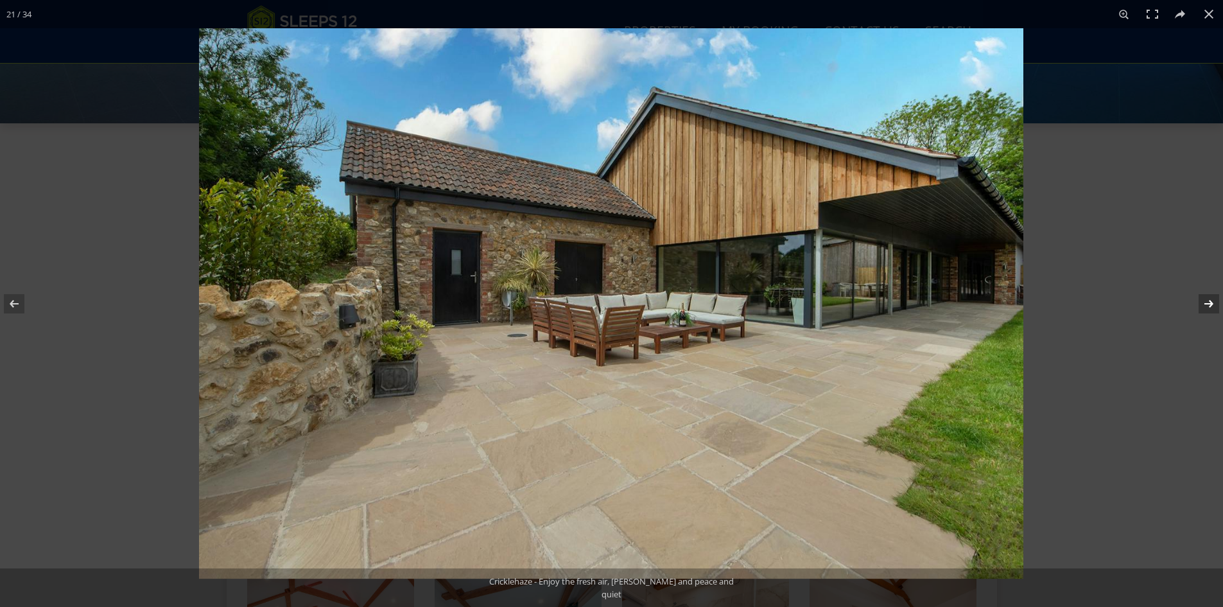
click at [1207, 300] on button at bounding box center [1200, 304] width 45 height 64
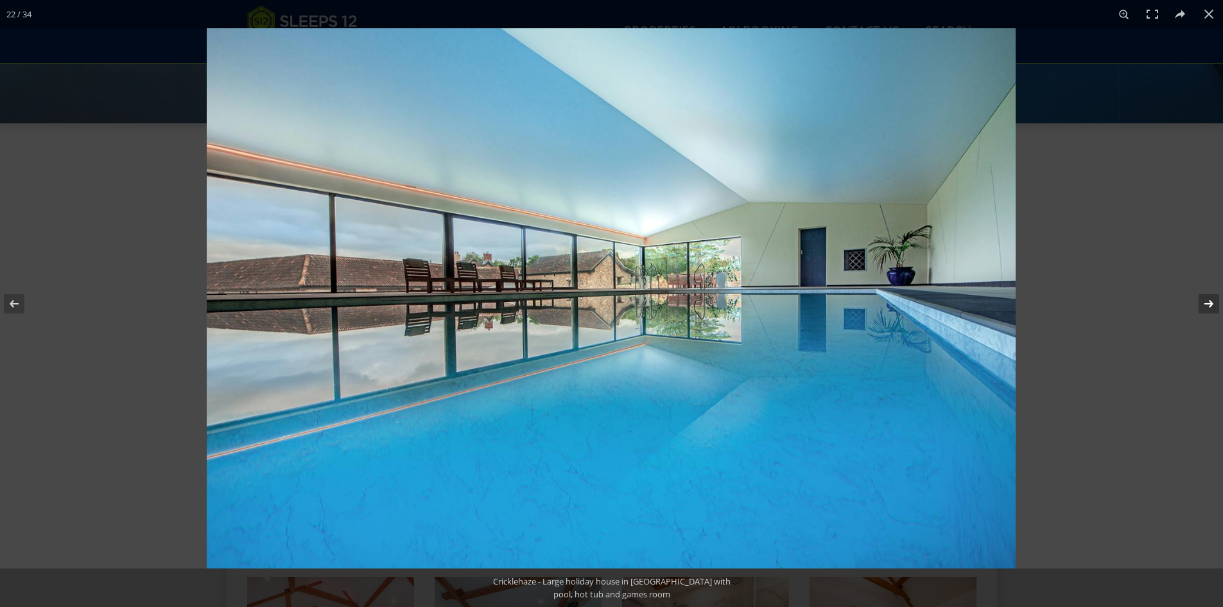
click at [1207, 300] on button at bounding box center [1200, 304] width 45 height 64
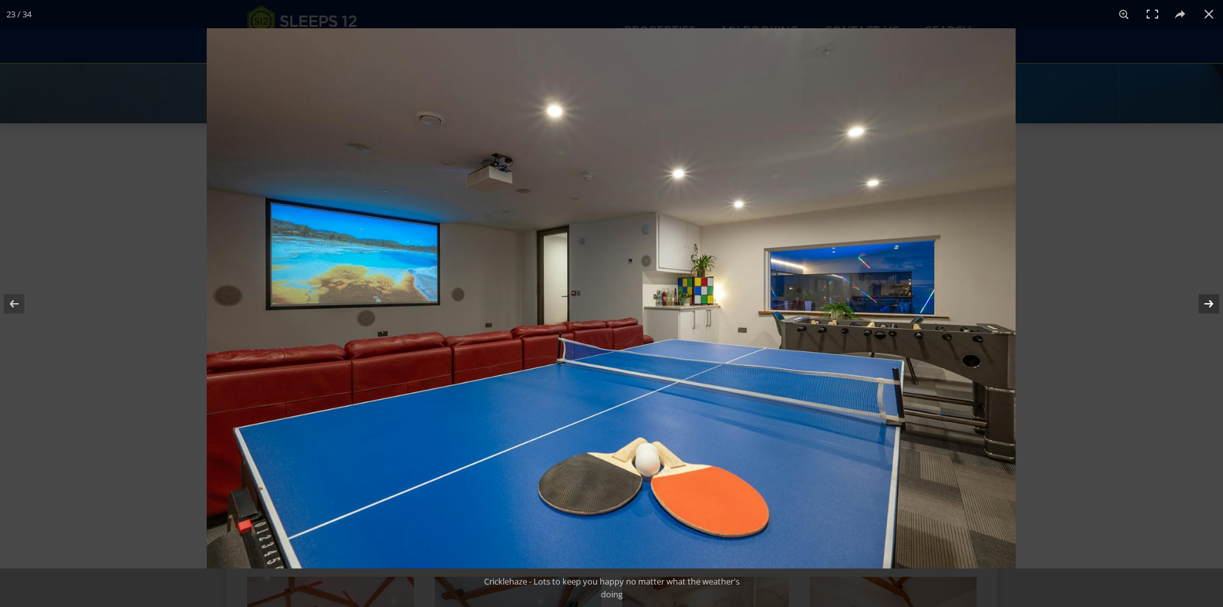
click at [1207, 300] on button at bounding box center [1200, 304] width 45 height 64
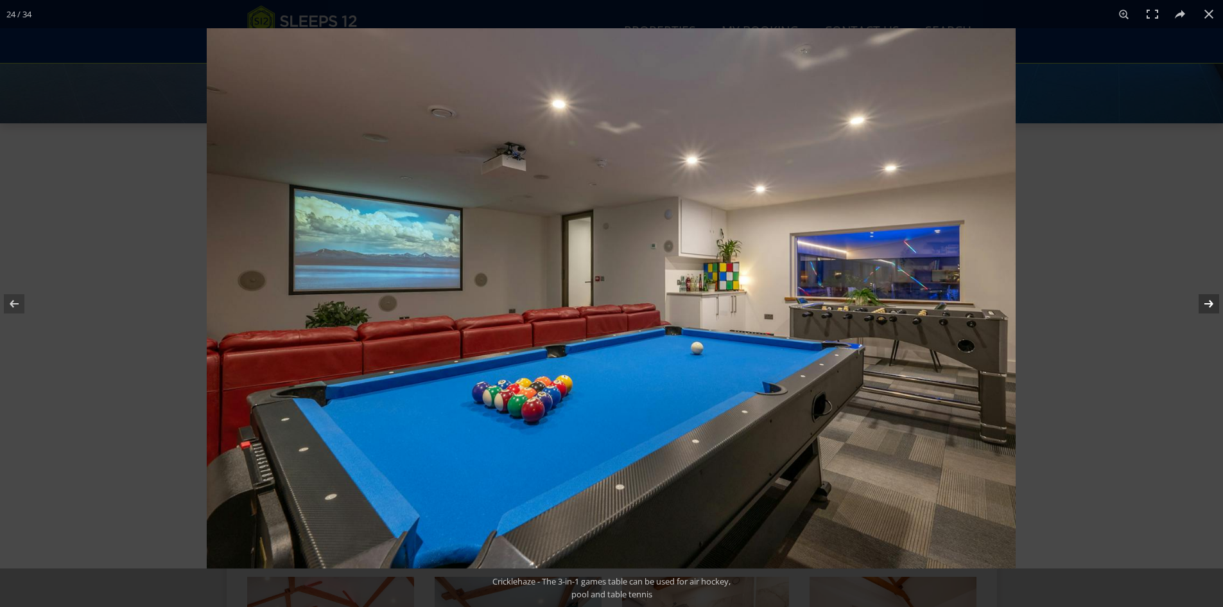
click at [1207, 300] on button at bounding box center [1200, 304] width 45 height 64
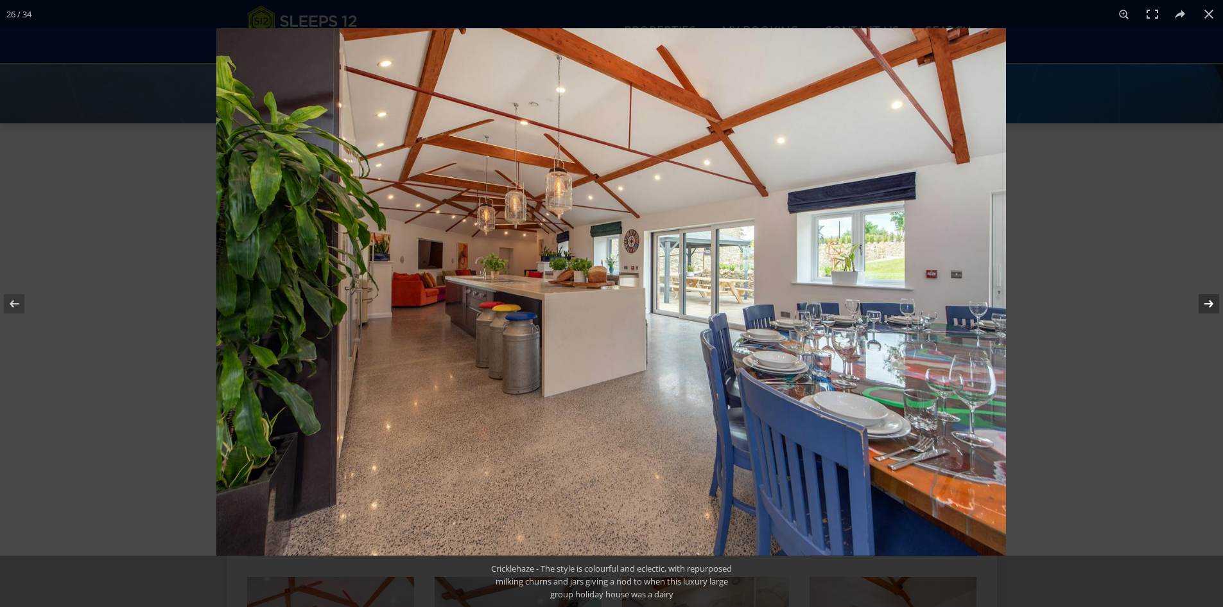
click at [1207, 300] on button at bounding box center [1200, 304] width 45 height 64
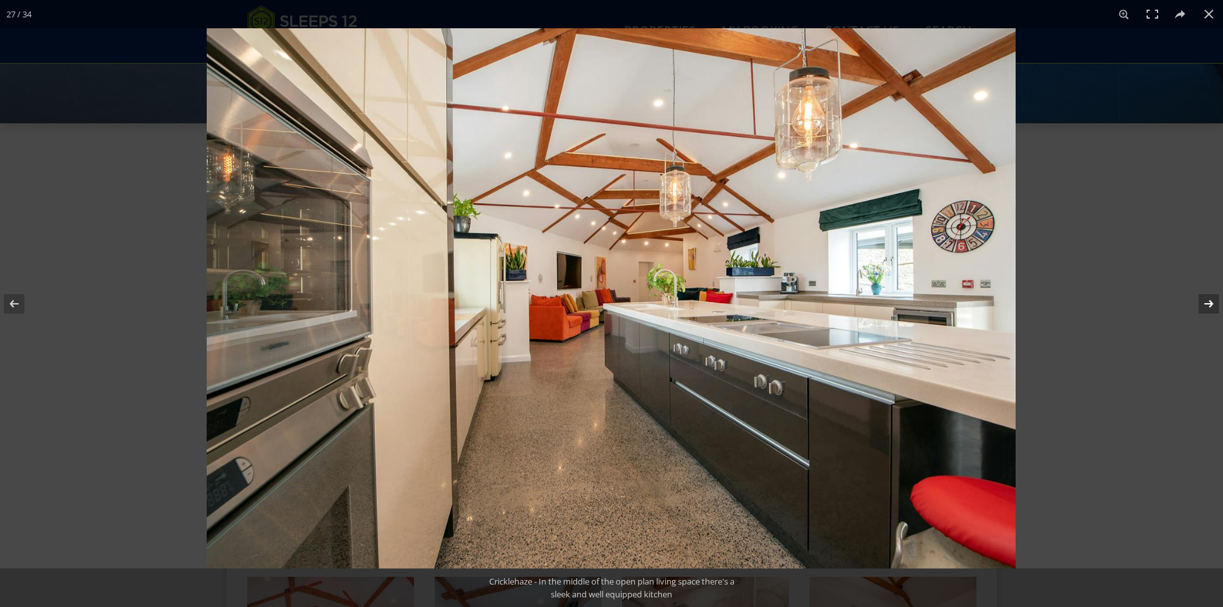
click at [1207, 300] on button at bounding box center [1200, 304] width 45 height 64
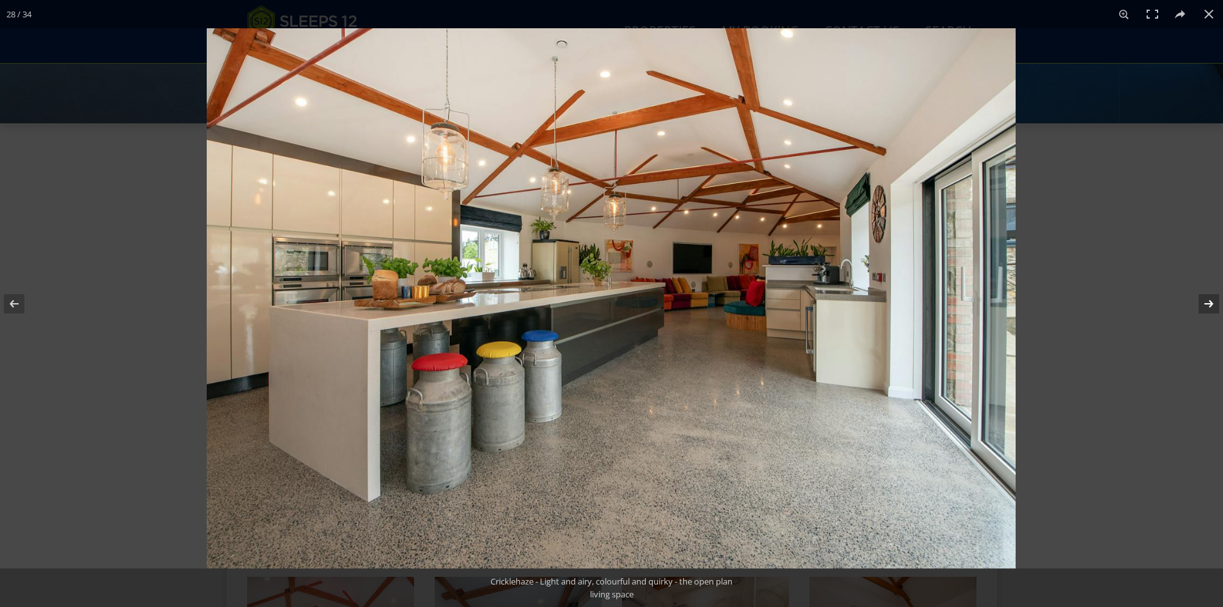
click at [1207, 300] on button at bounding box center [1200, 304] width 45 height 64
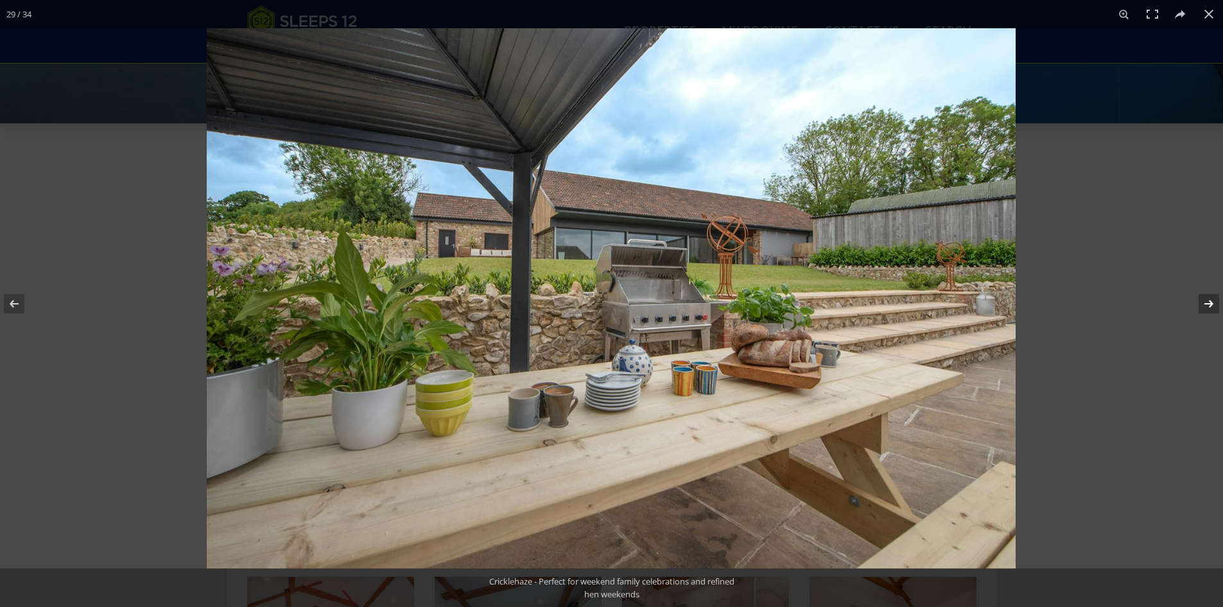
click at [1207, 300] on button at bounding box center [1200, 304] width 45 height 64
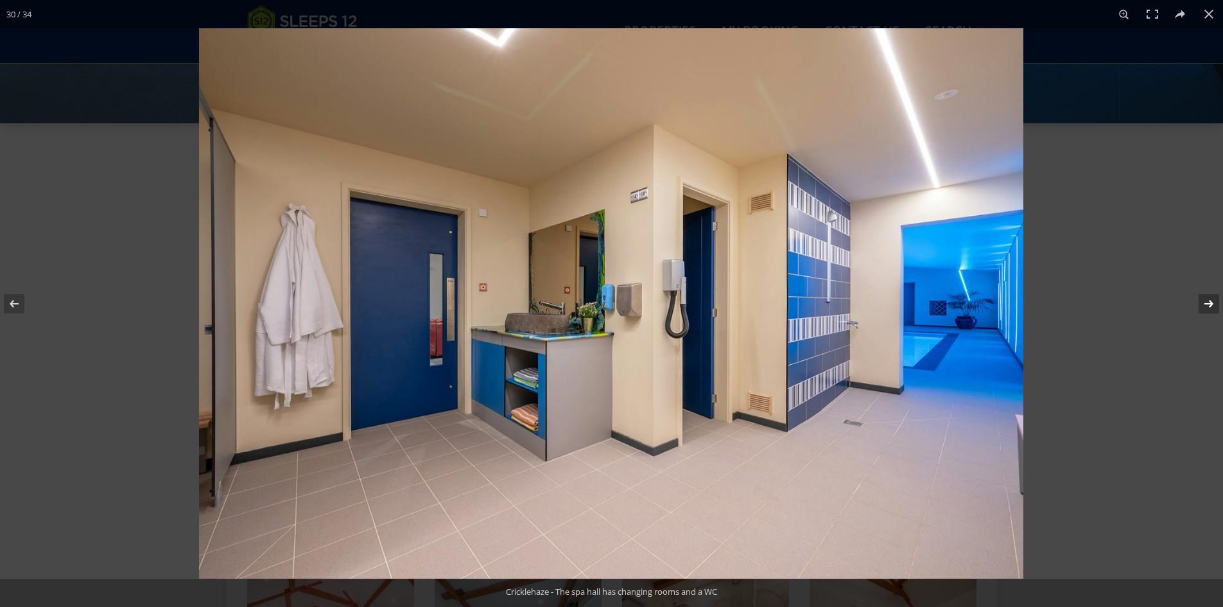
click at [1207, 300] on button at bounding box center [1200, 304] width 45 height 64
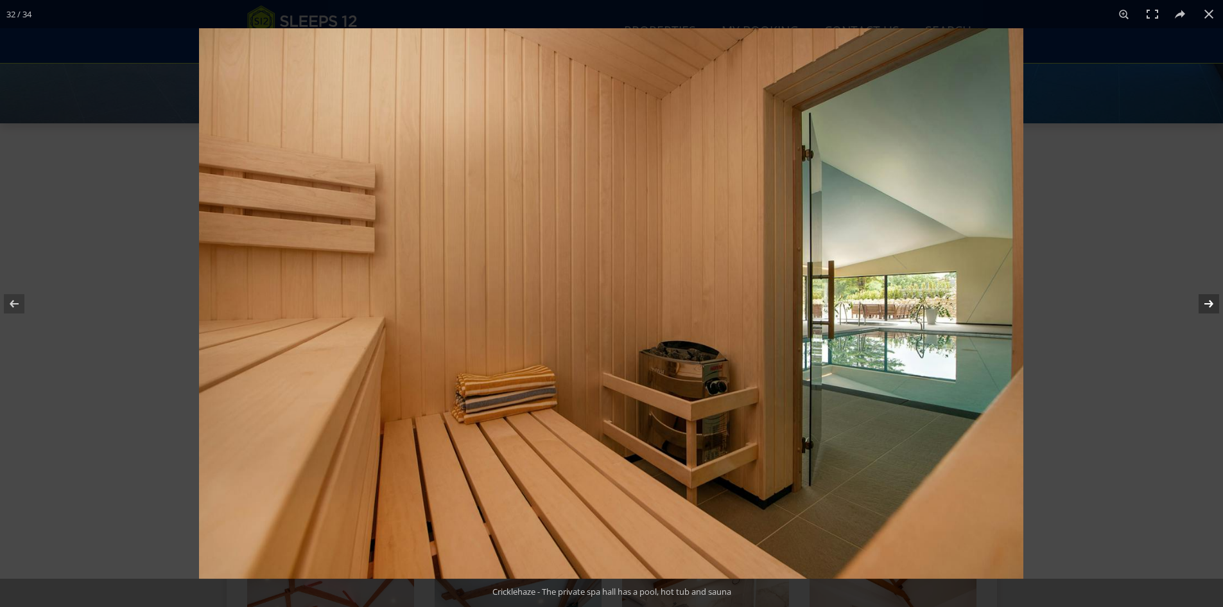
click at [1207, 300] on button at bounding box center [1200, 304] width 45 height 64
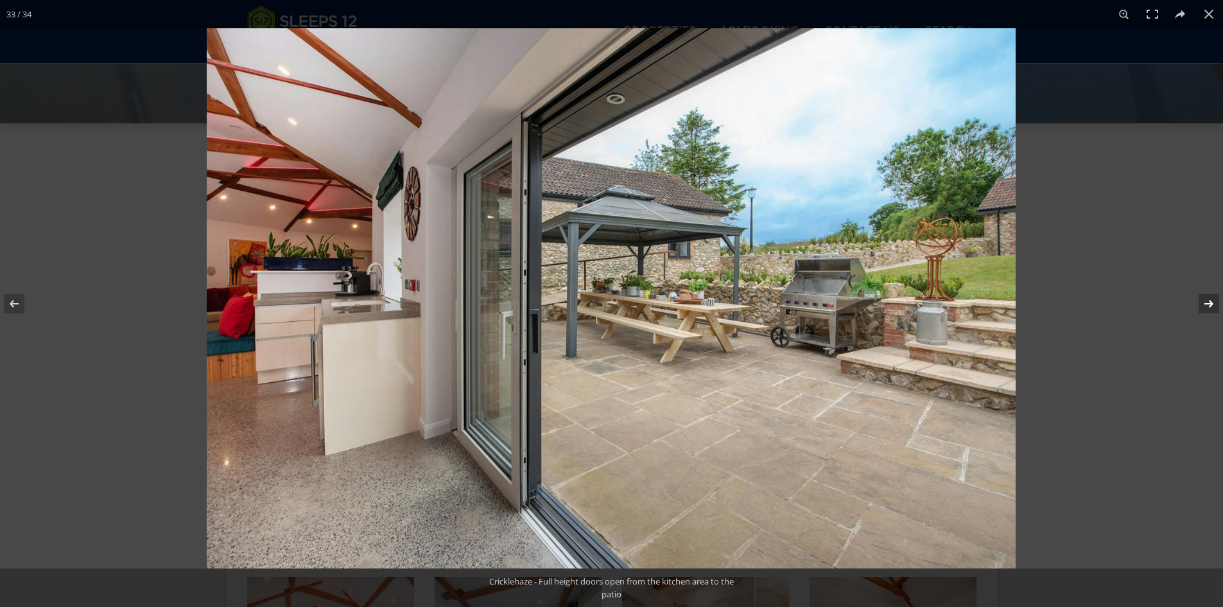
click at [1207, 300] on button at bounding box center [1200, 304] width 45 height 64
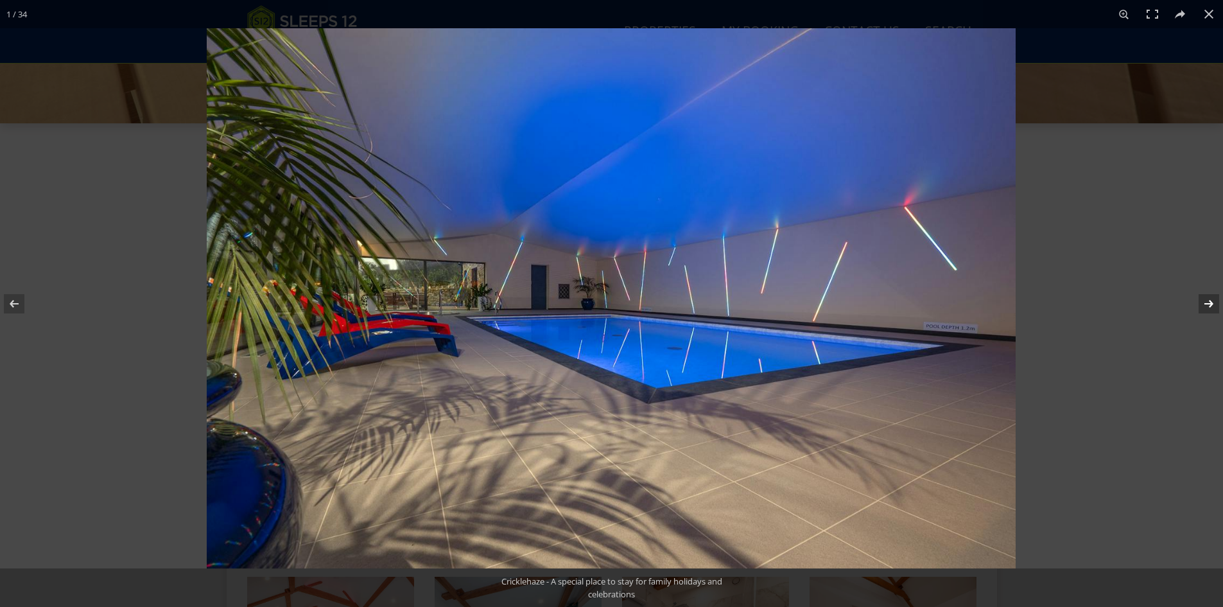
click at [1207, 300] on button at bounding box center [1200, 304] width 45 height 64
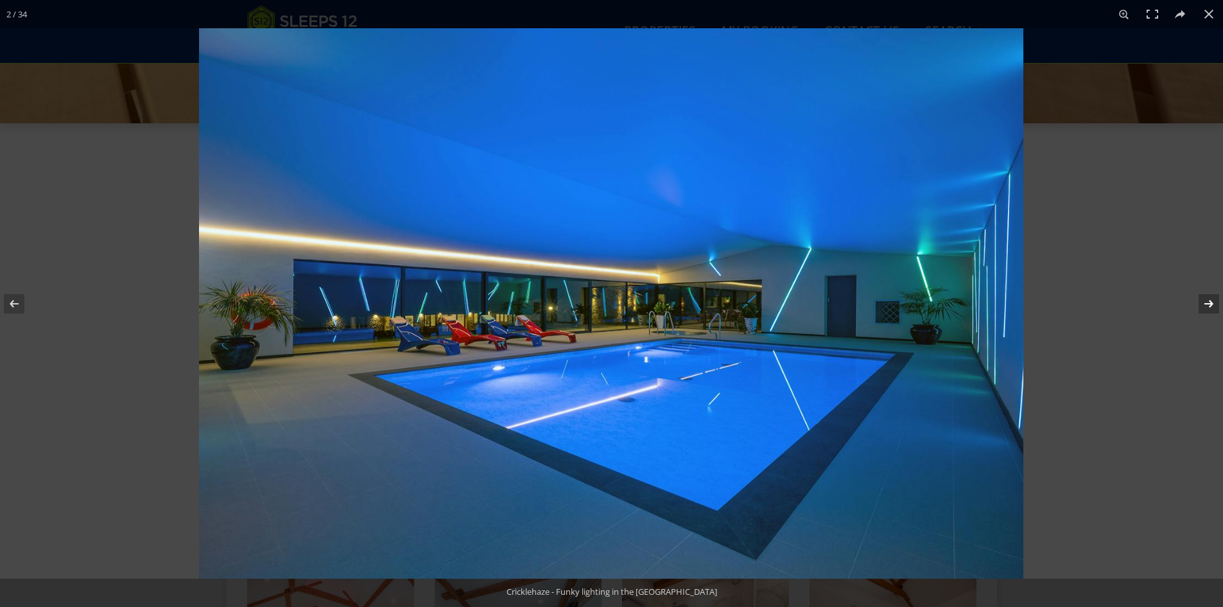
click at [1207, 300] on button at bounding box center [1200, 304] width 45 height 64
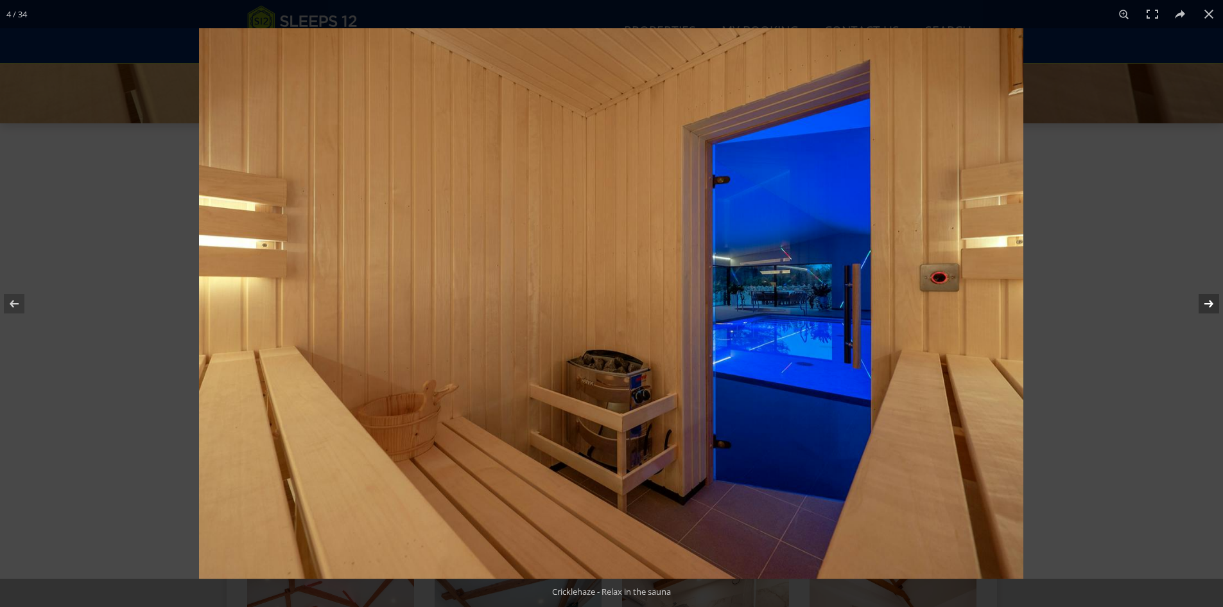
click at [1207, 300] on button at bounding box center [1200, 304] width 45 height 64
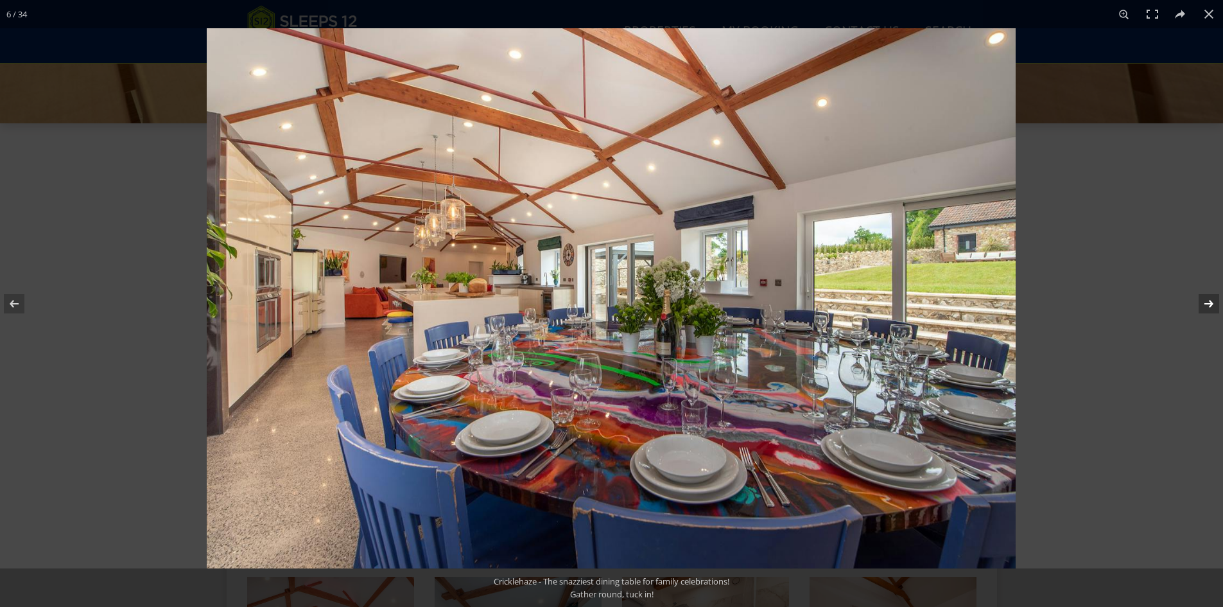
click at [1207, 300] on button at bounding box center [1200, 304] width 45 height 64
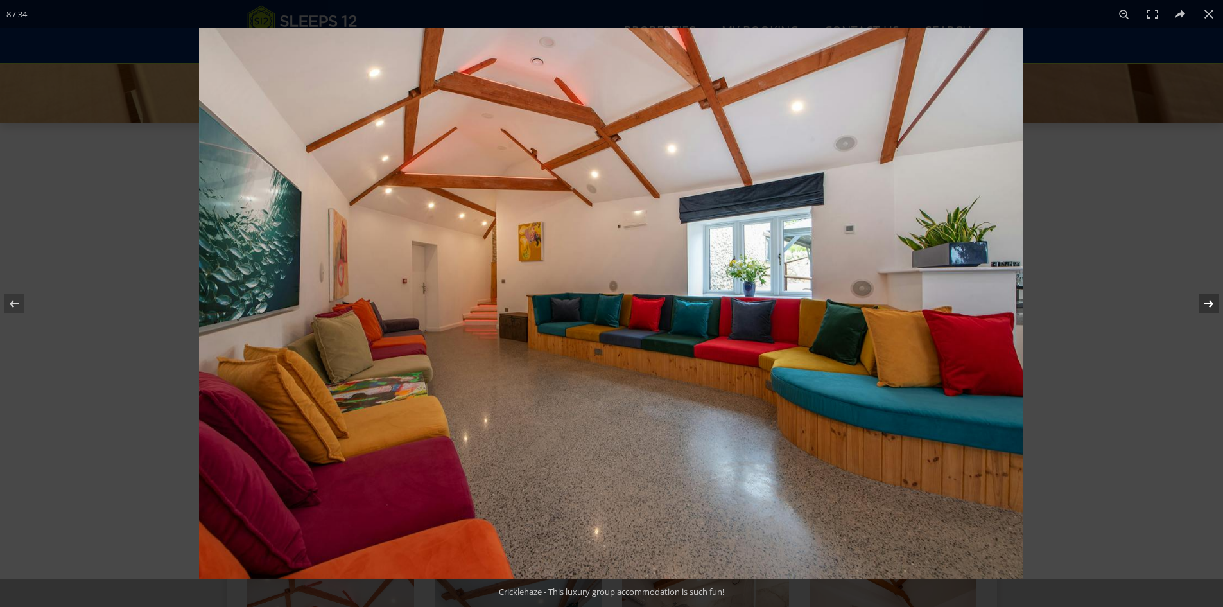
click at [1207, 300] on button at bounding box center [1200, 304] width 45 height 64
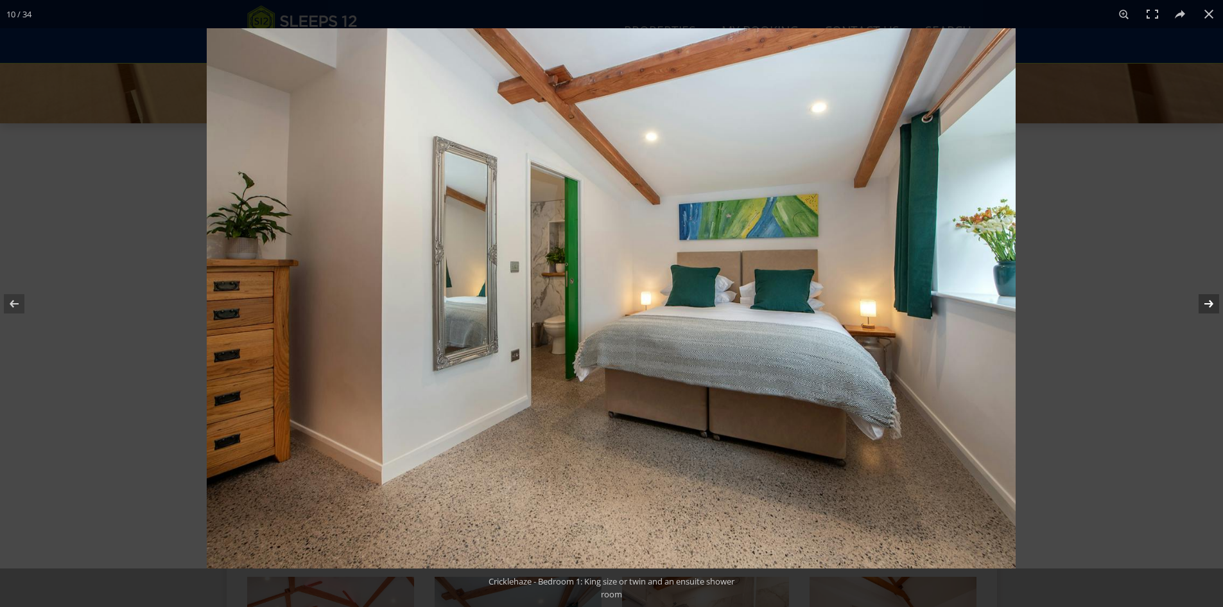
click at [1207, 300] on button at bounding box center [1200, 304] width 45 height 64
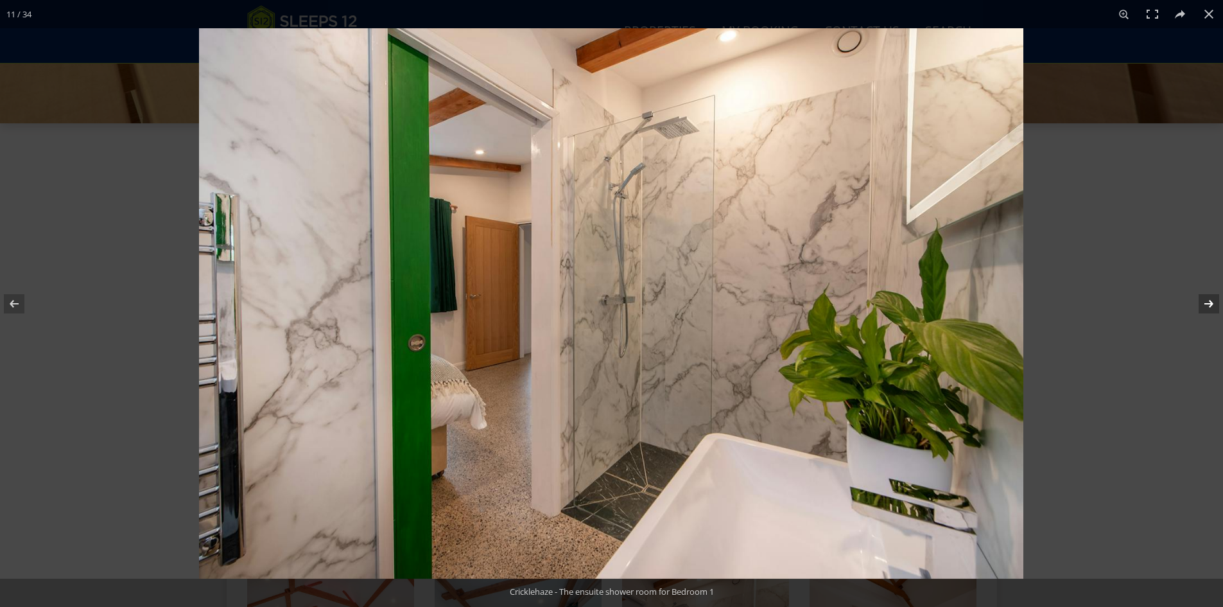
click at [1207, 300] on button at bounding box center [1200, 304] width 45 height 64
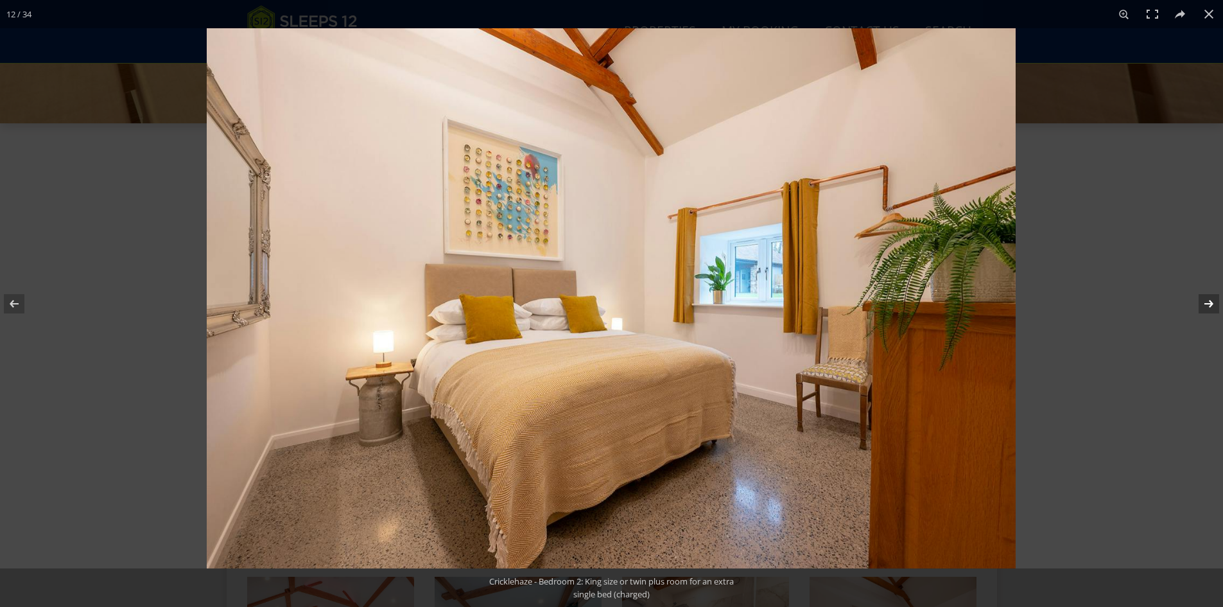
click at [1206, 302] on button at bounding box center [1200, 304] width 45 height 64
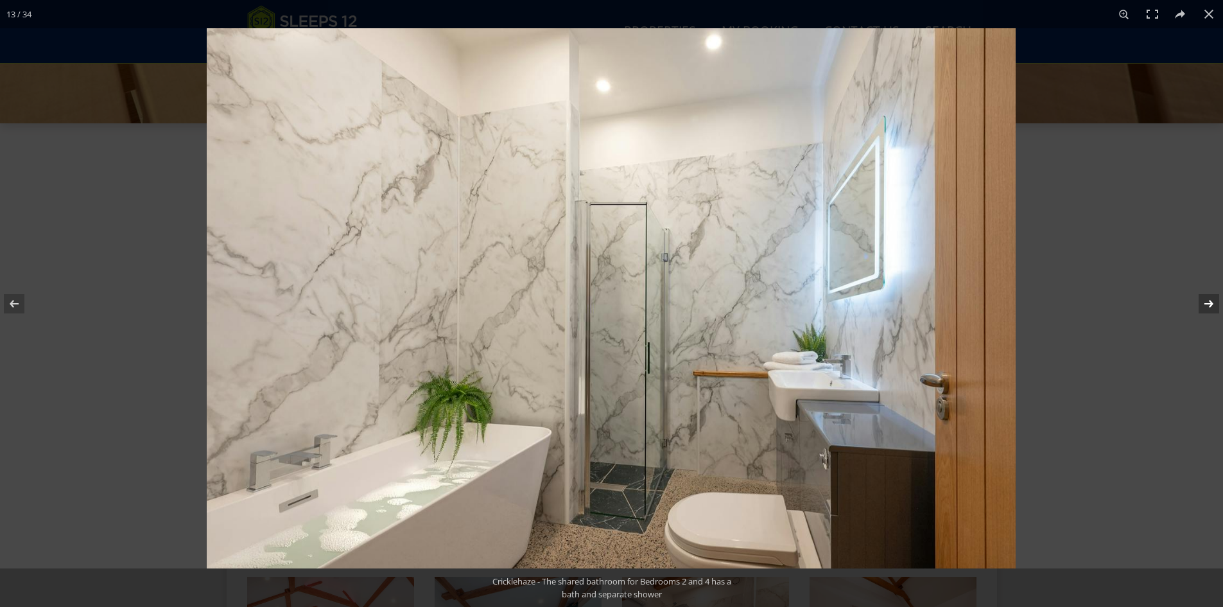
click at [1207, 302] on button at bounding box center [1200, 304] width 45 height 64
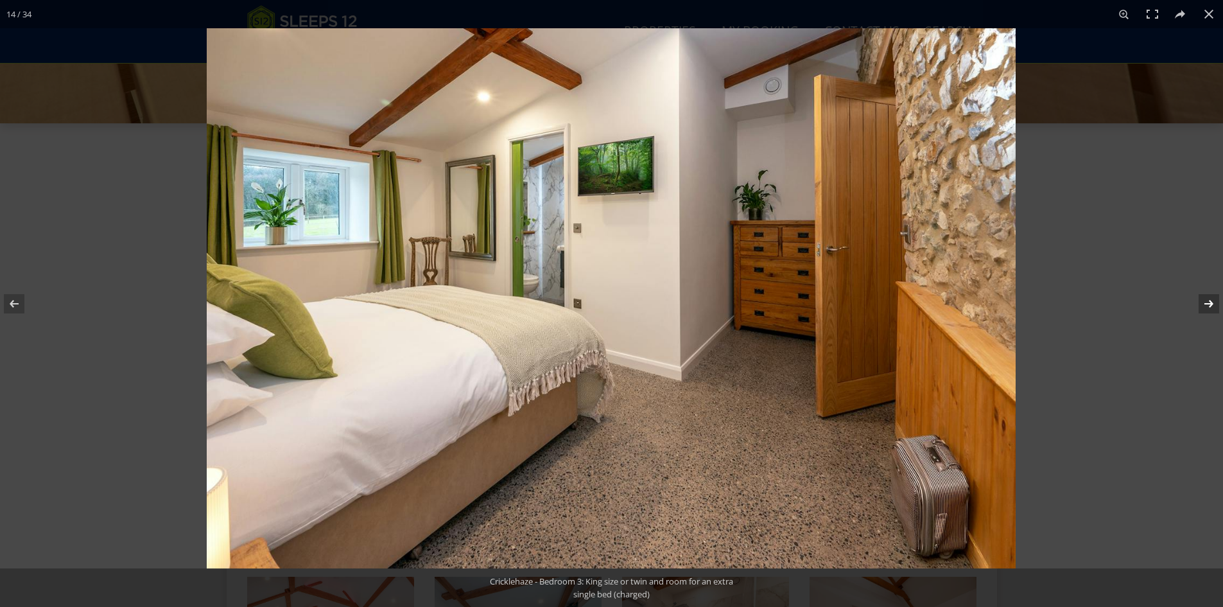
click at [1207, 302] on button at bounding box center [1200, 304] width 45 height 64
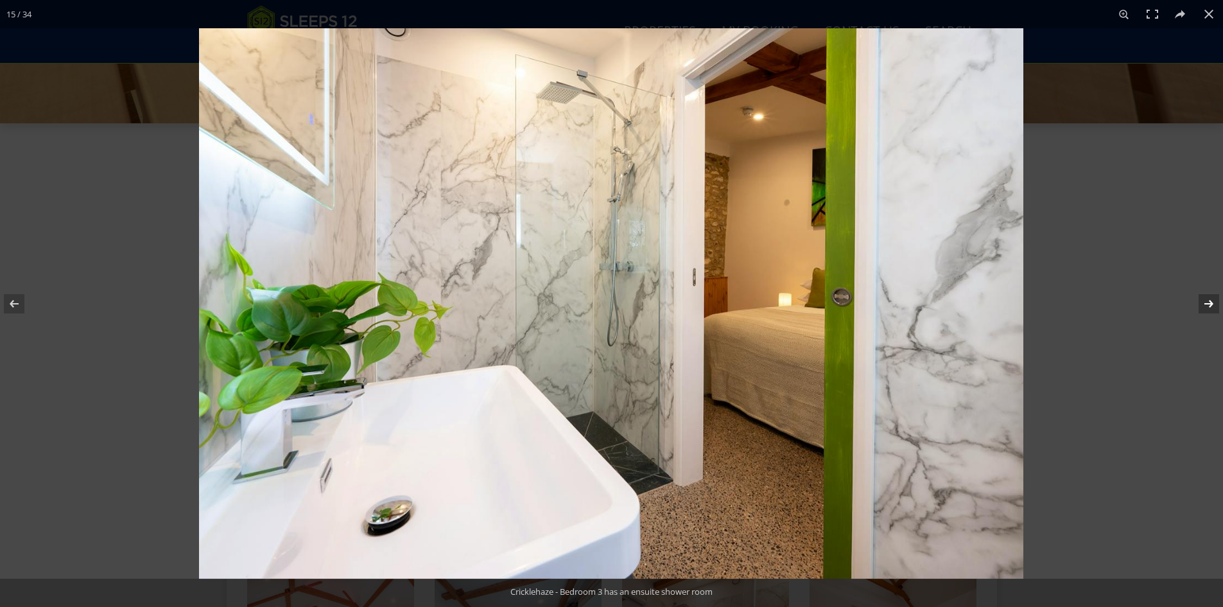
click at [1207, 302] on button at bounding box center [1200, 304] width 45 height 64
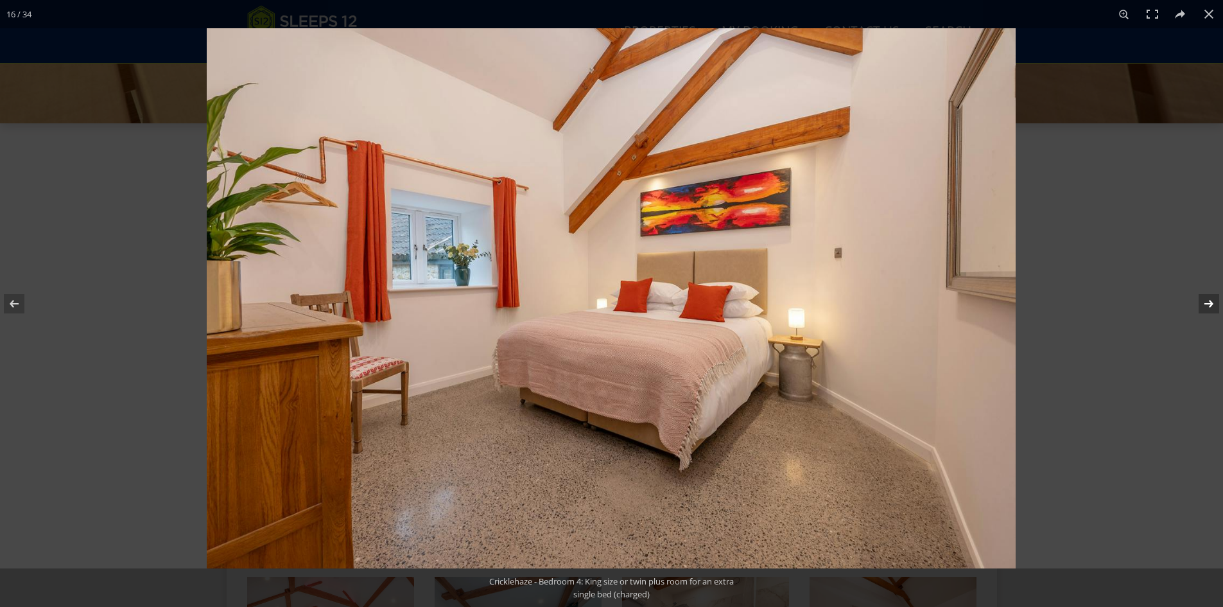
click at [1207, 302] on button at bounding box center [1200, 304] width 45 height 64
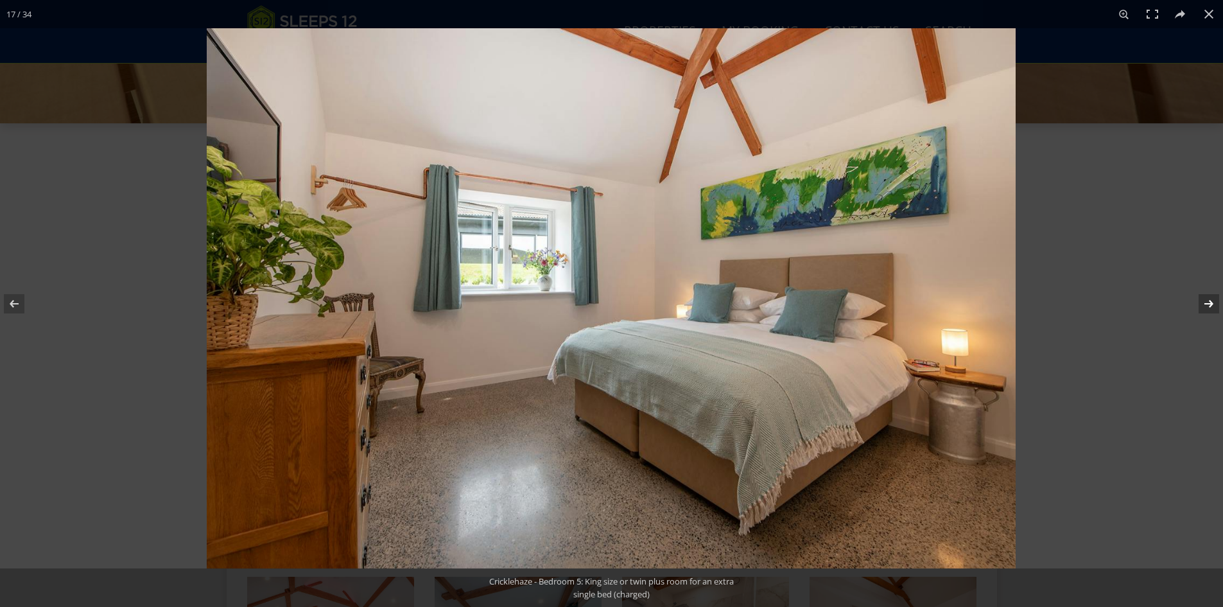
click at [1207, 302] on button at bounding box center [1200, 304] width 45 height 64
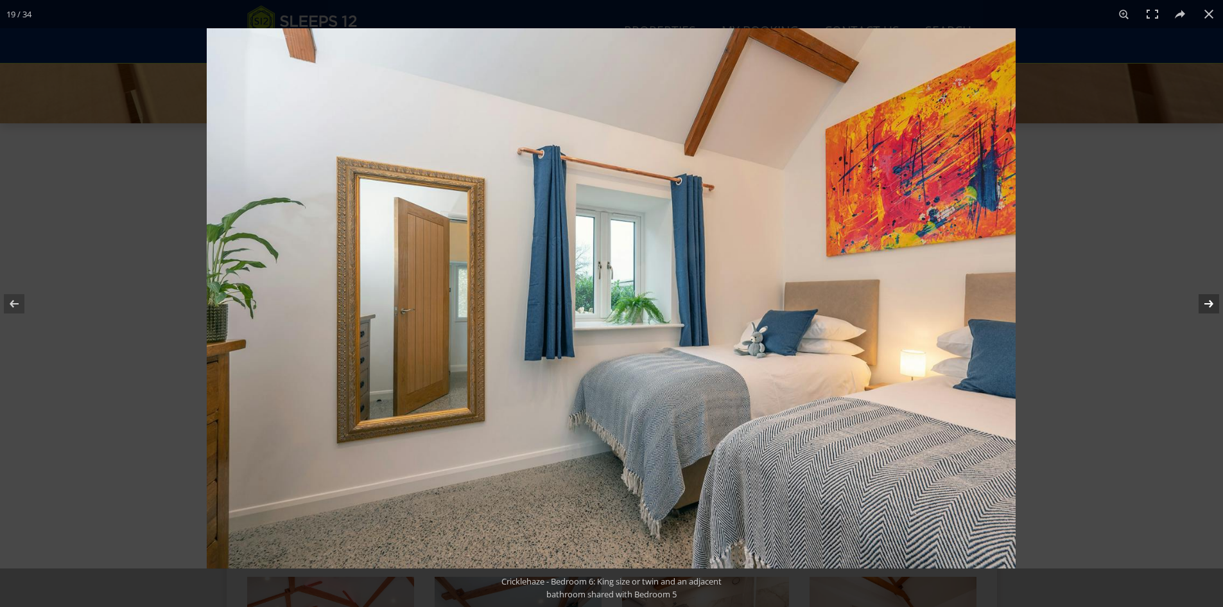
click at [1207, 302] on button at bounding box center [1200, 304] width 45 height 64
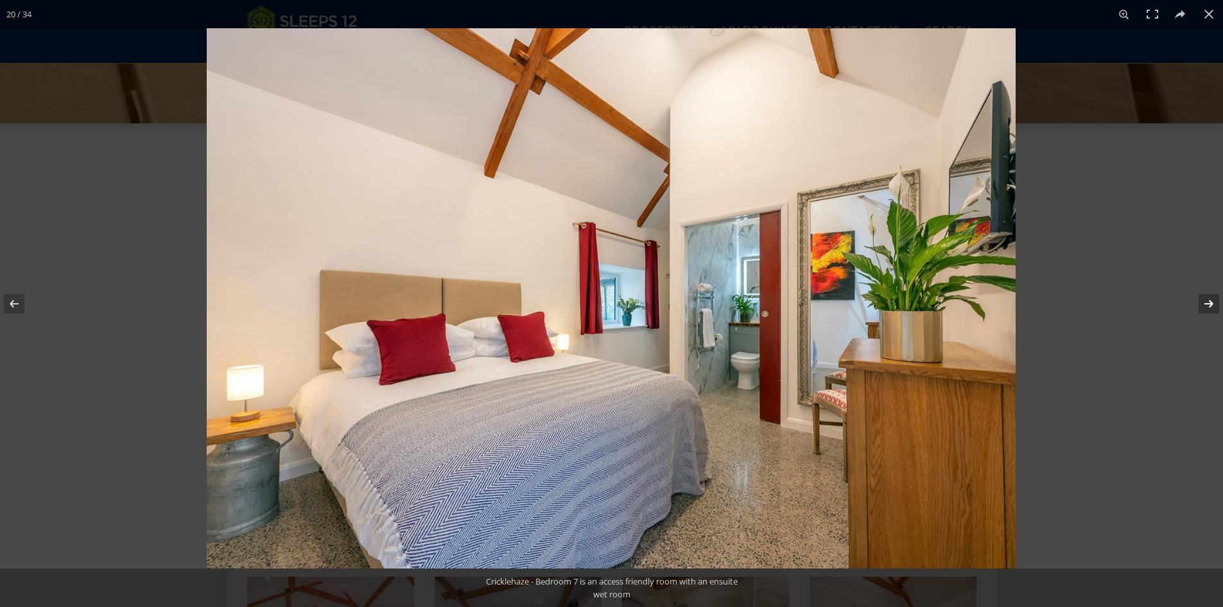
click at [1207, 302] on button at bounding box center [1200, 304] width 45 height 64
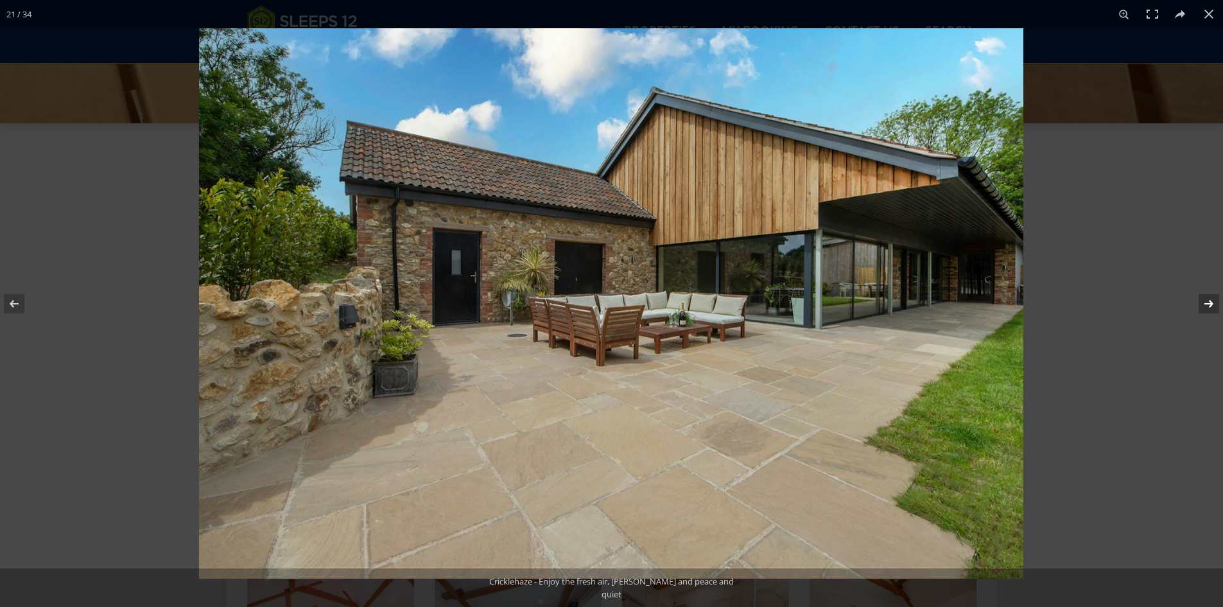
click at [1207, 302] on button at bounding box center [1200, 304] width 45 height 64
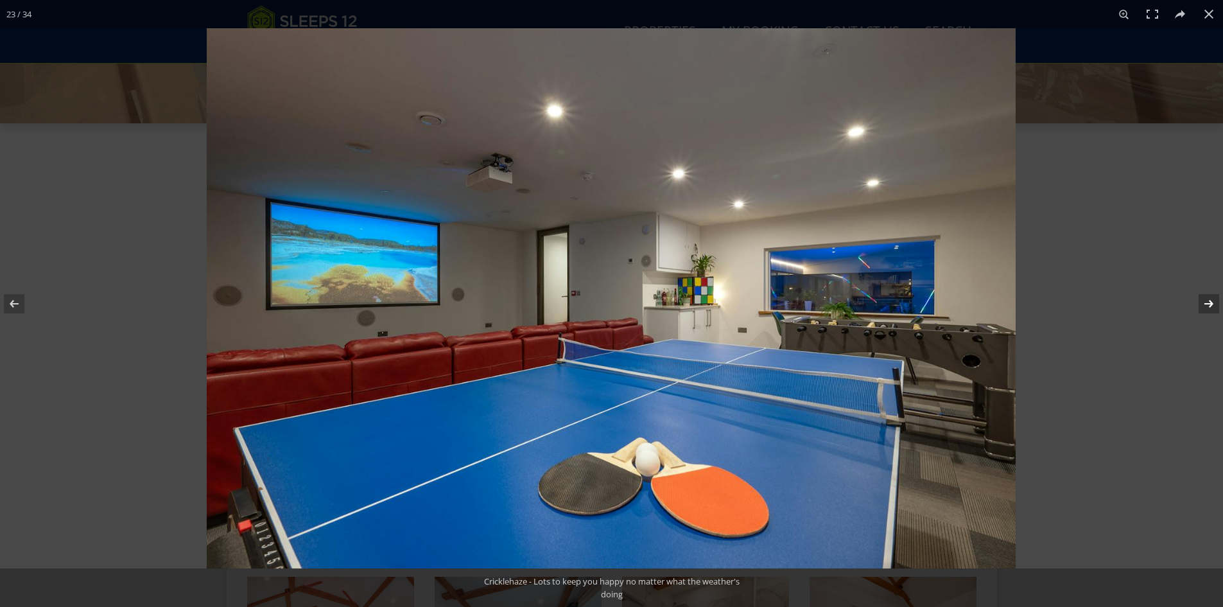
click at [1207, 300] on button at bounding box center [1200, 304] width 45 height 64
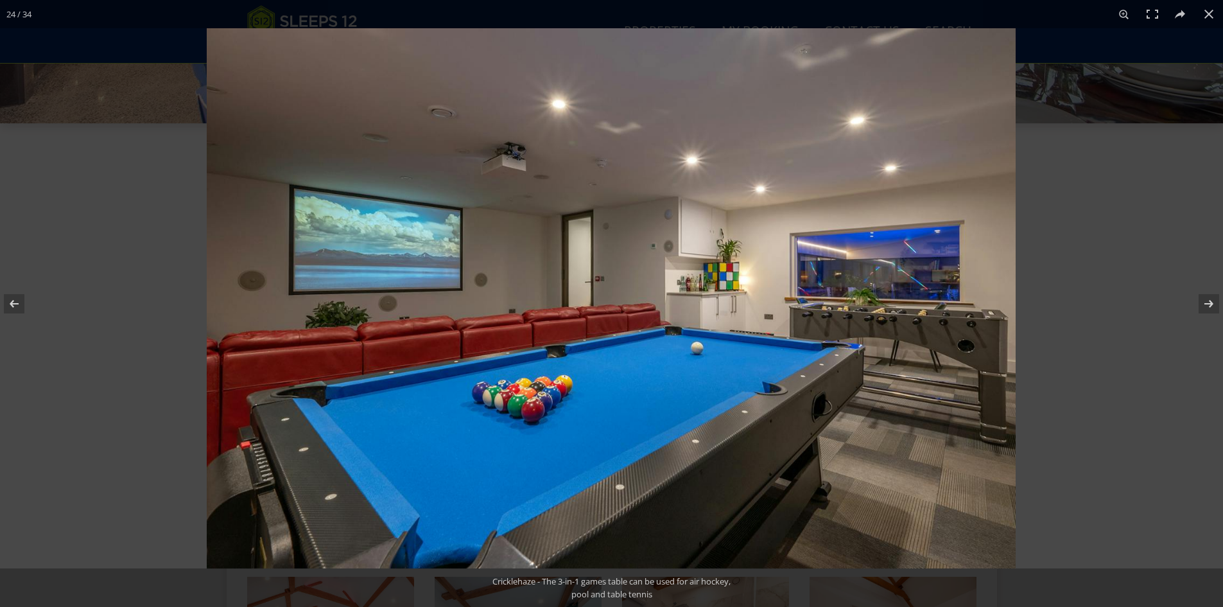
drag, startPoint x: 1213, startPoint y: 10, endPoint x: 1004, endPoint y: 160, distance: 257.1
click at [1213, 12] on button at bounding box center [1209, 14] width 28 height 28
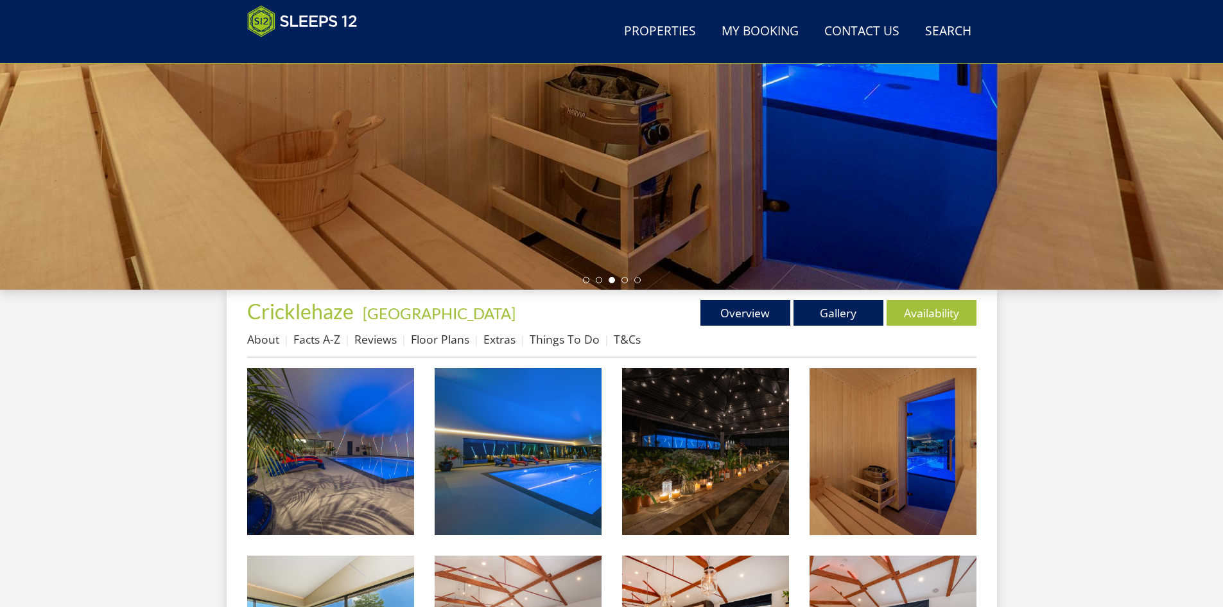
scroll to position [265, 0]
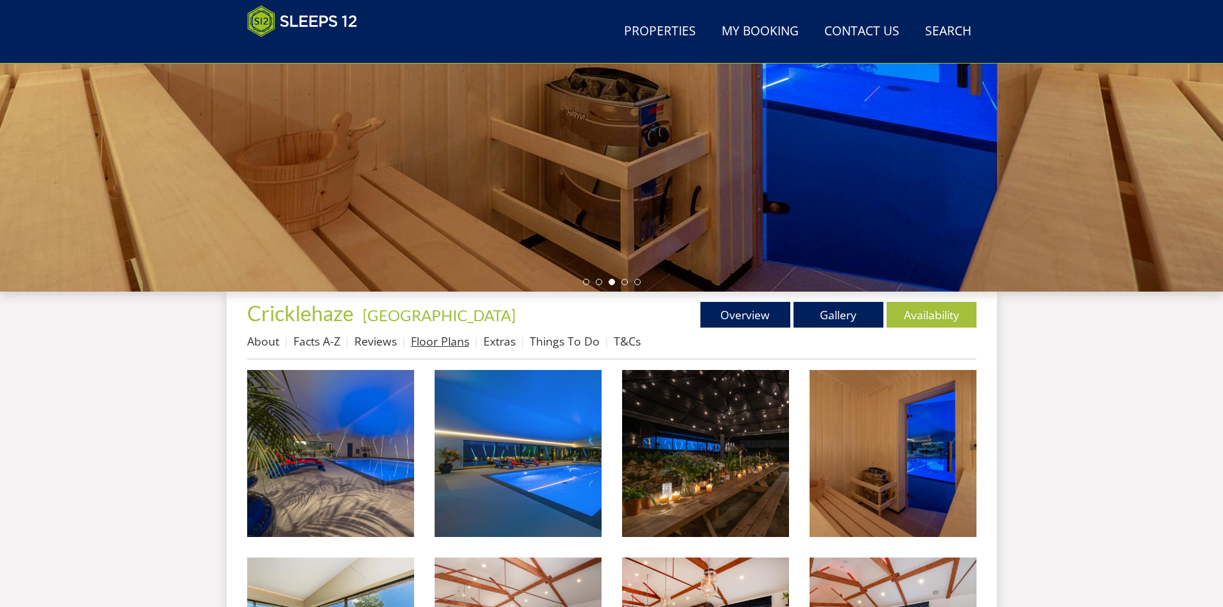
click at [429, 347] on link "Floor Plans" at bounding box center [440, 340] width 58 height 15
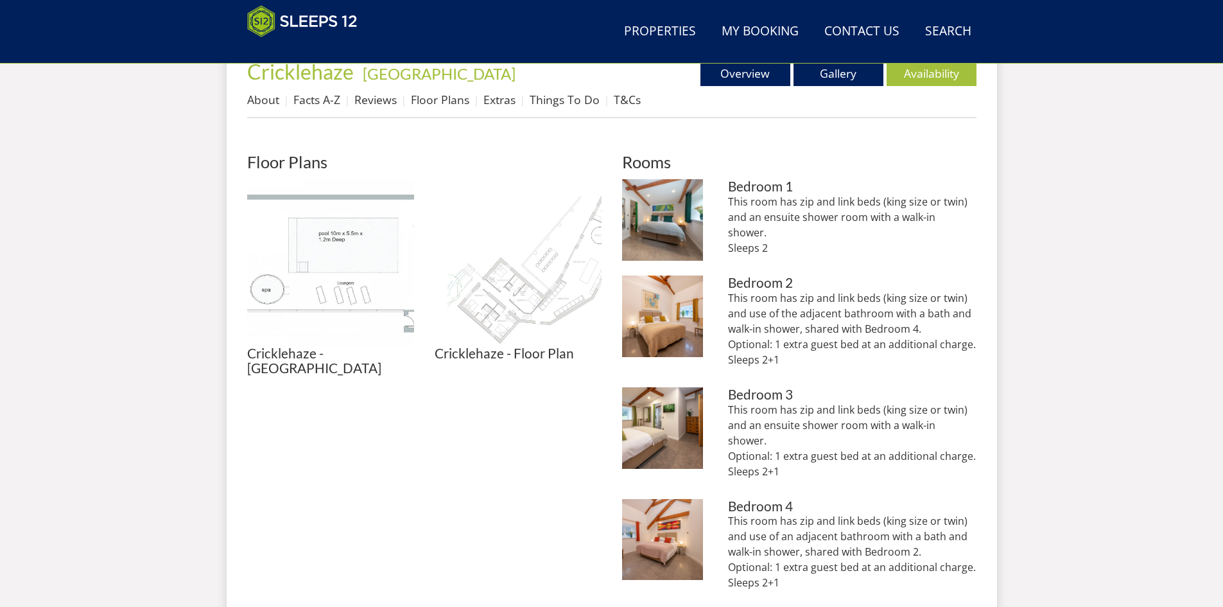
scroll to position [508, 0]
click at [510, 293] on img at bounding box center [518, 261] width 167 height 167
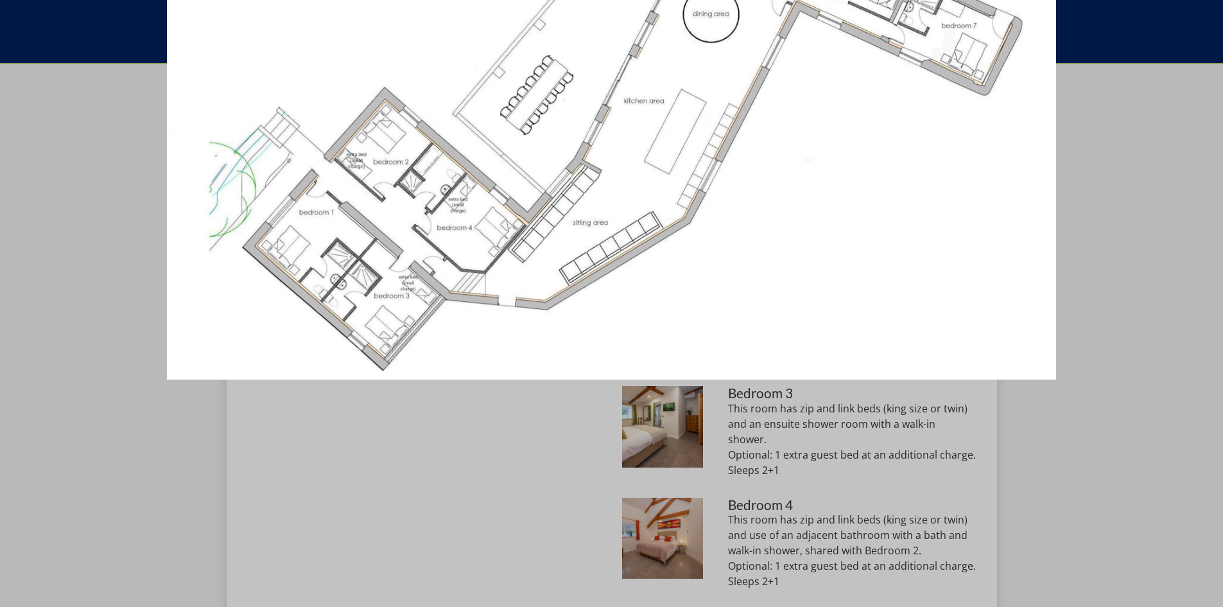
drag, startPoint x: 750, startPoint y: 418, endPoint x: 836, endPoint y: 202, distance: 233.0
click at [836, 202] on img at bounding box center [611, 104] width 889 height 550
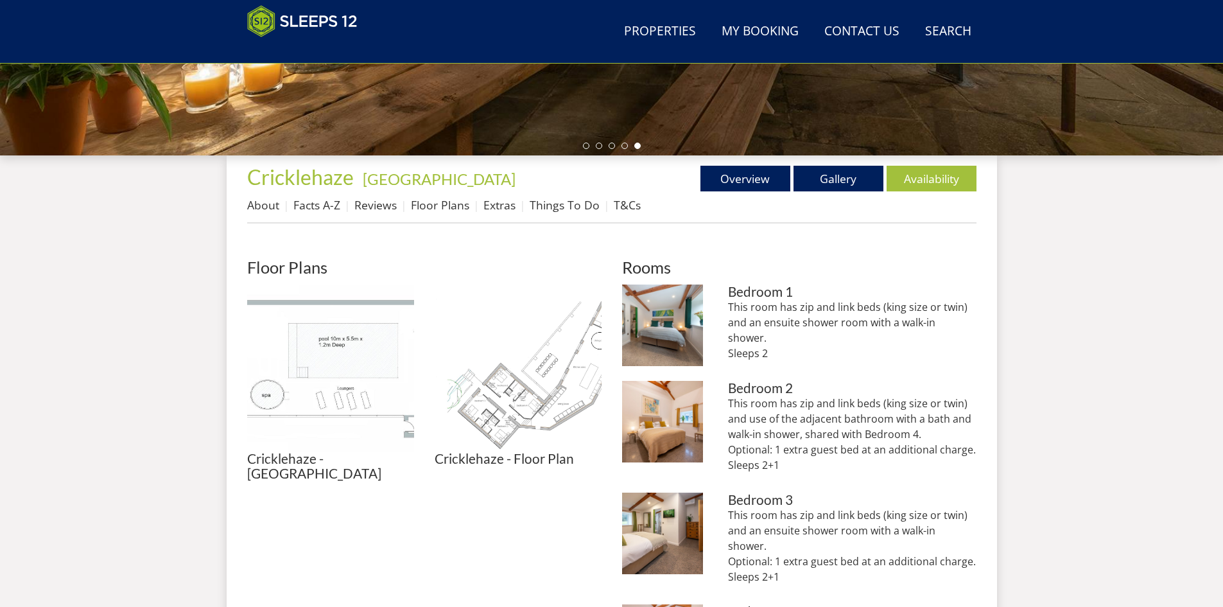
scroll to position [379, 0]
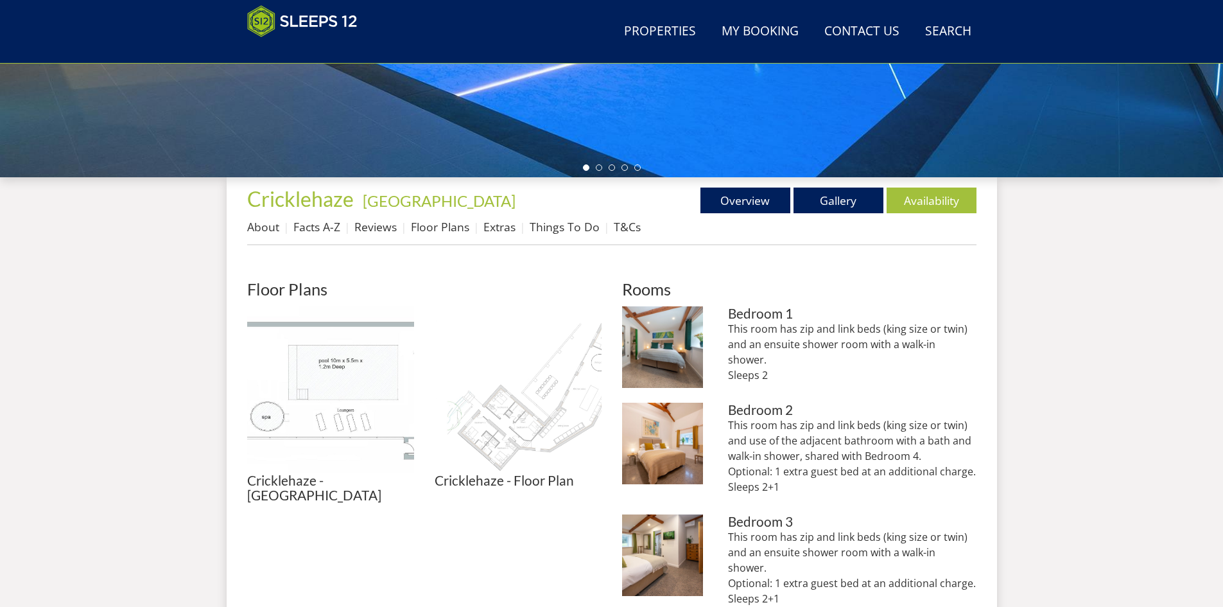
click at [553, 410] on img at bounding box center [518, 389] width 167 height 167
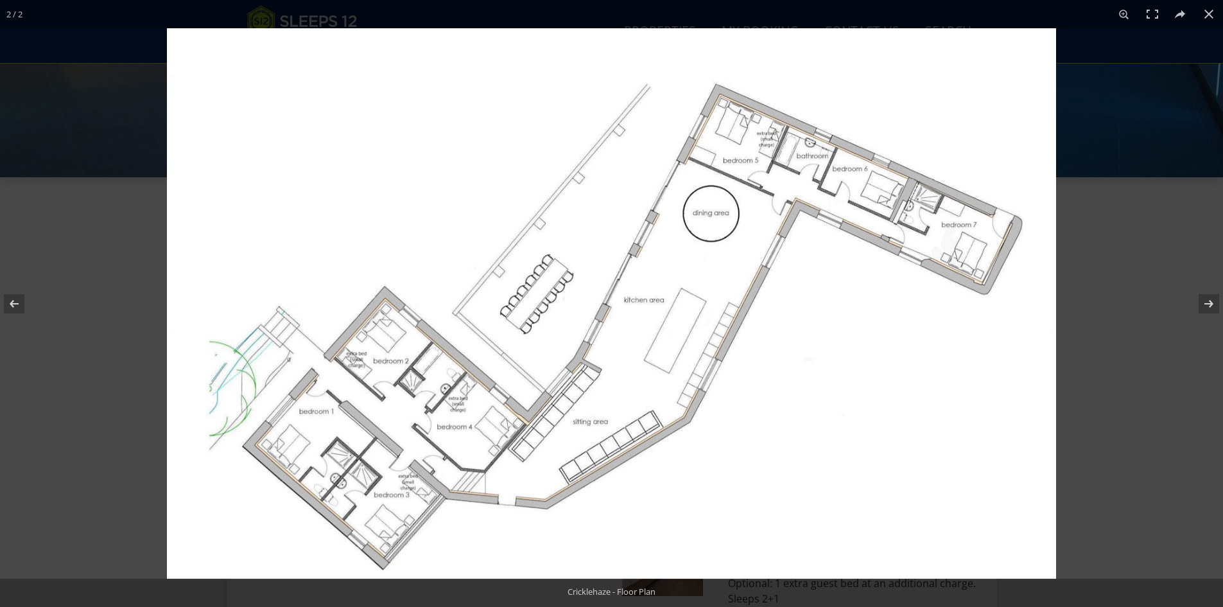
click at [875, 451] on img at bounding box center [611, 303] width 889 height 550
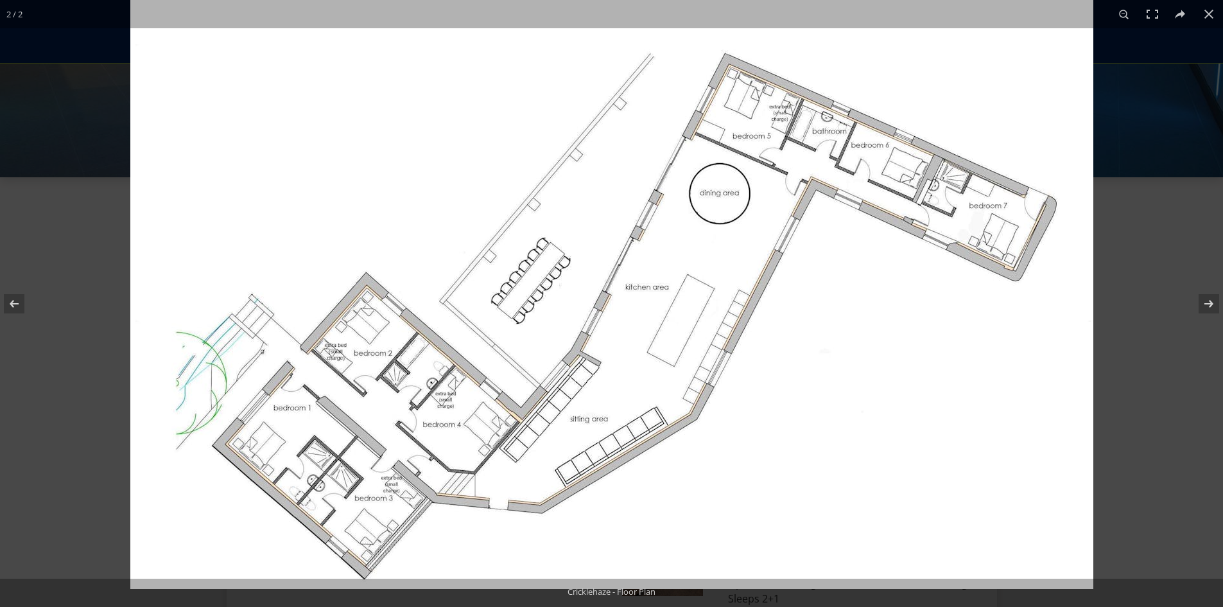
click at [641, 408] on img at bounding box center [611, 291] width 963 height 596
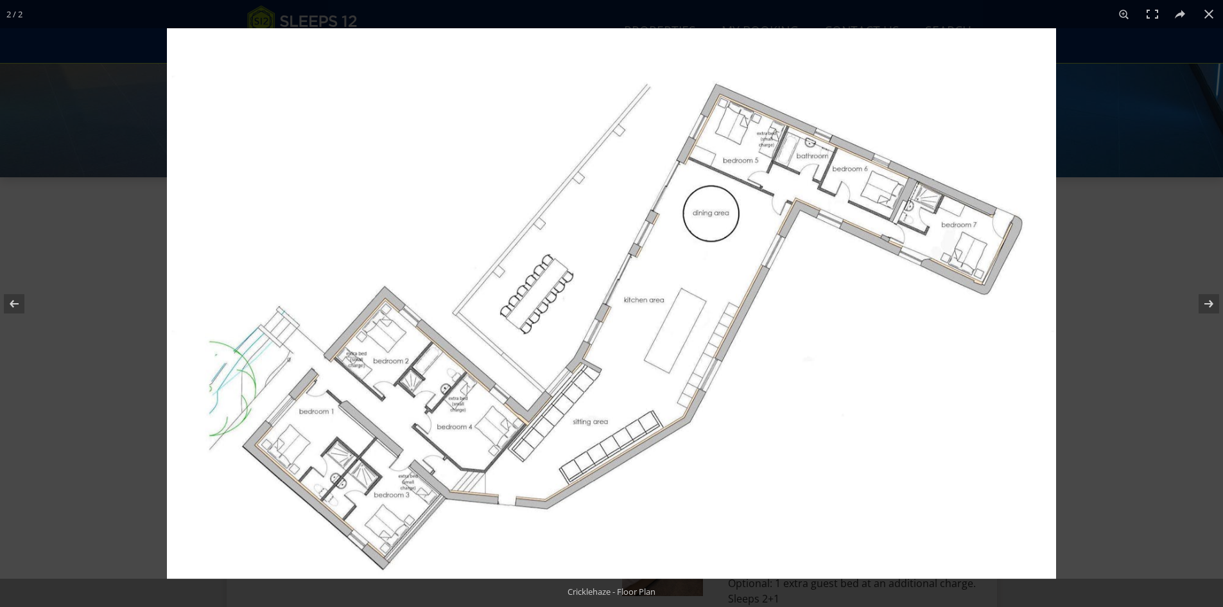
click at [449, 291] on img at bounding box center [611, 303] width 889 height 550
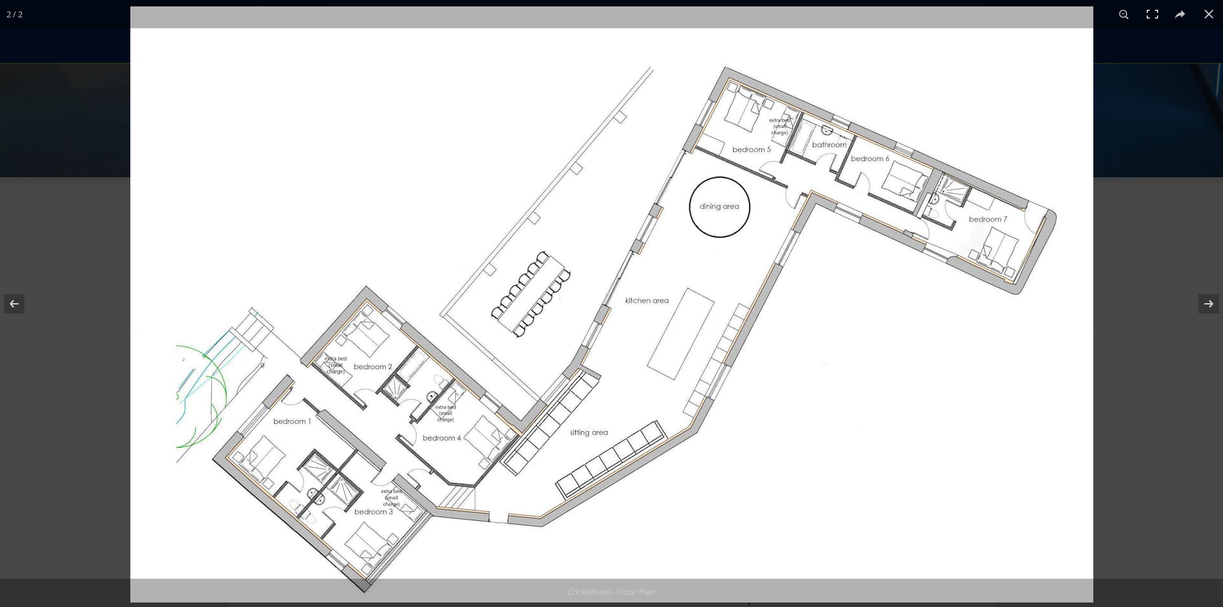
click at [915, 309] on img at bounding box center [611, 304] width 963 height 596
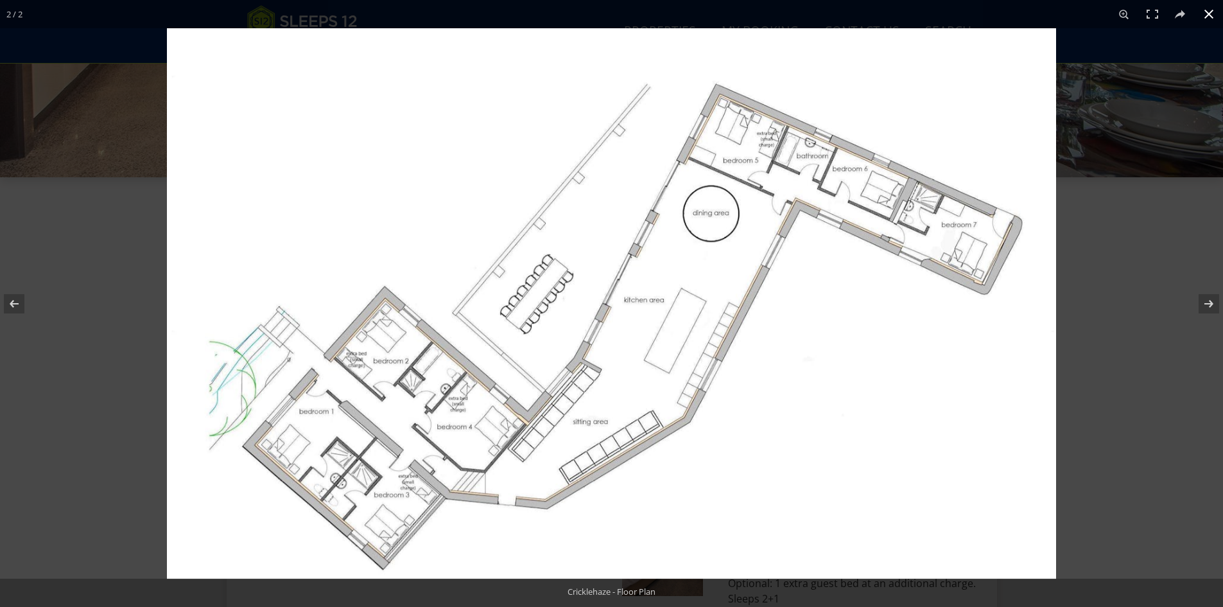
click at [1206, 13] on button at bounding box center [1209, 14] width 28 height 28
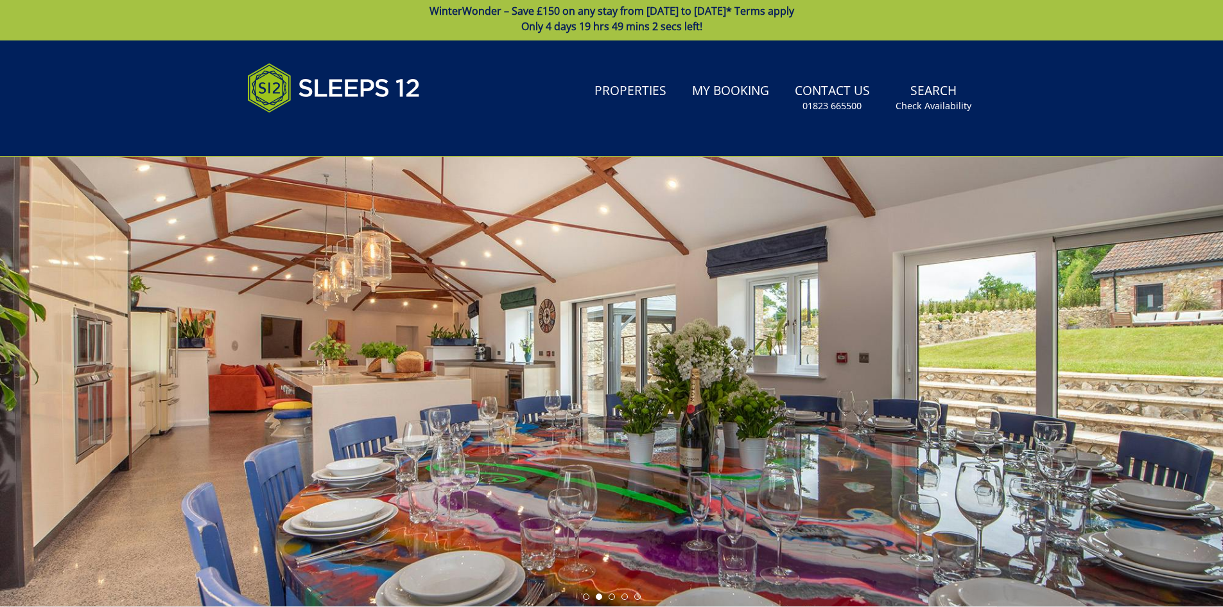
scroll to position [0, 0]
